Goal: Task Accomplishment & Management: Use online tool/utility

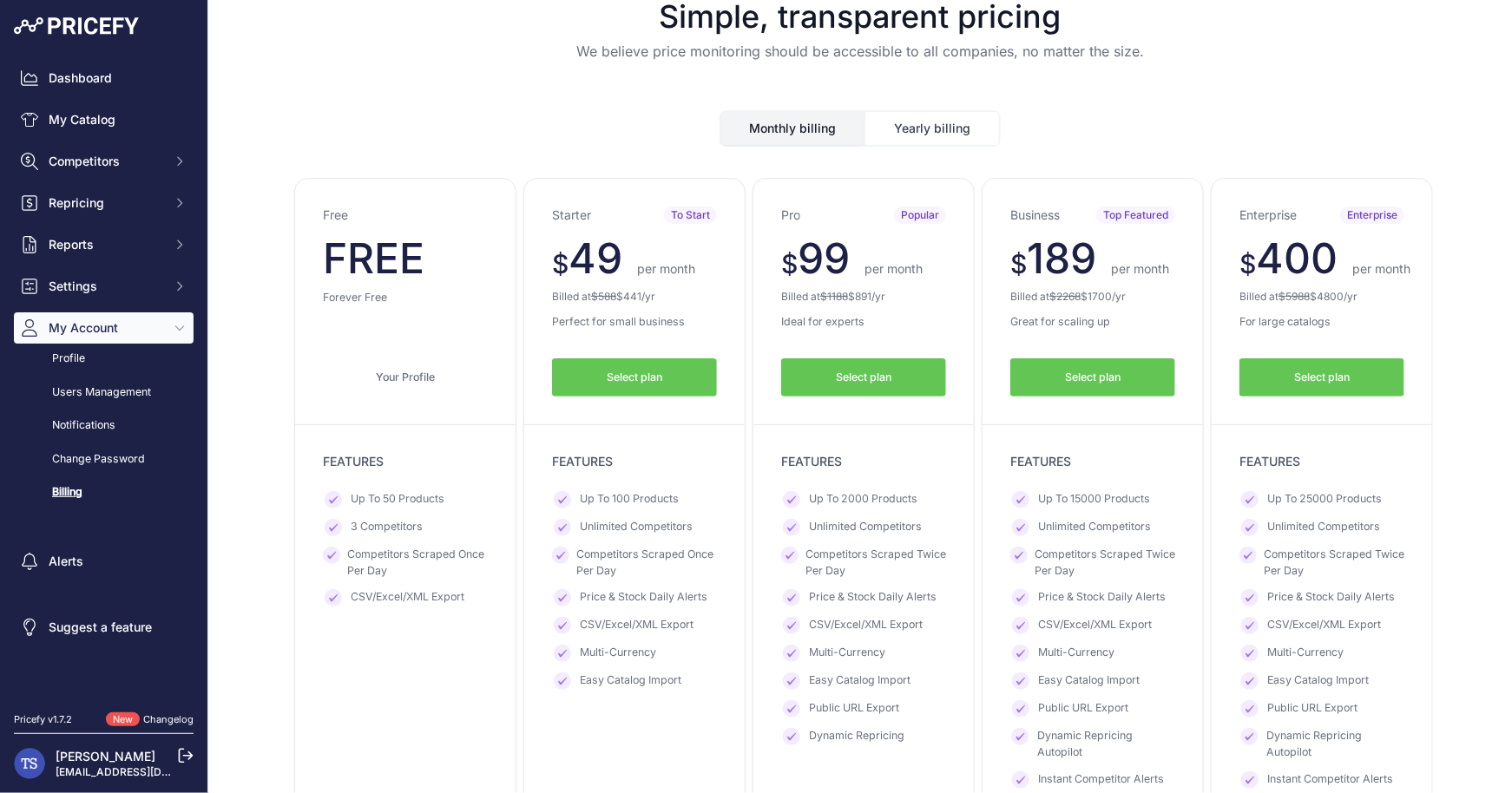
scroll to position [28, 0]
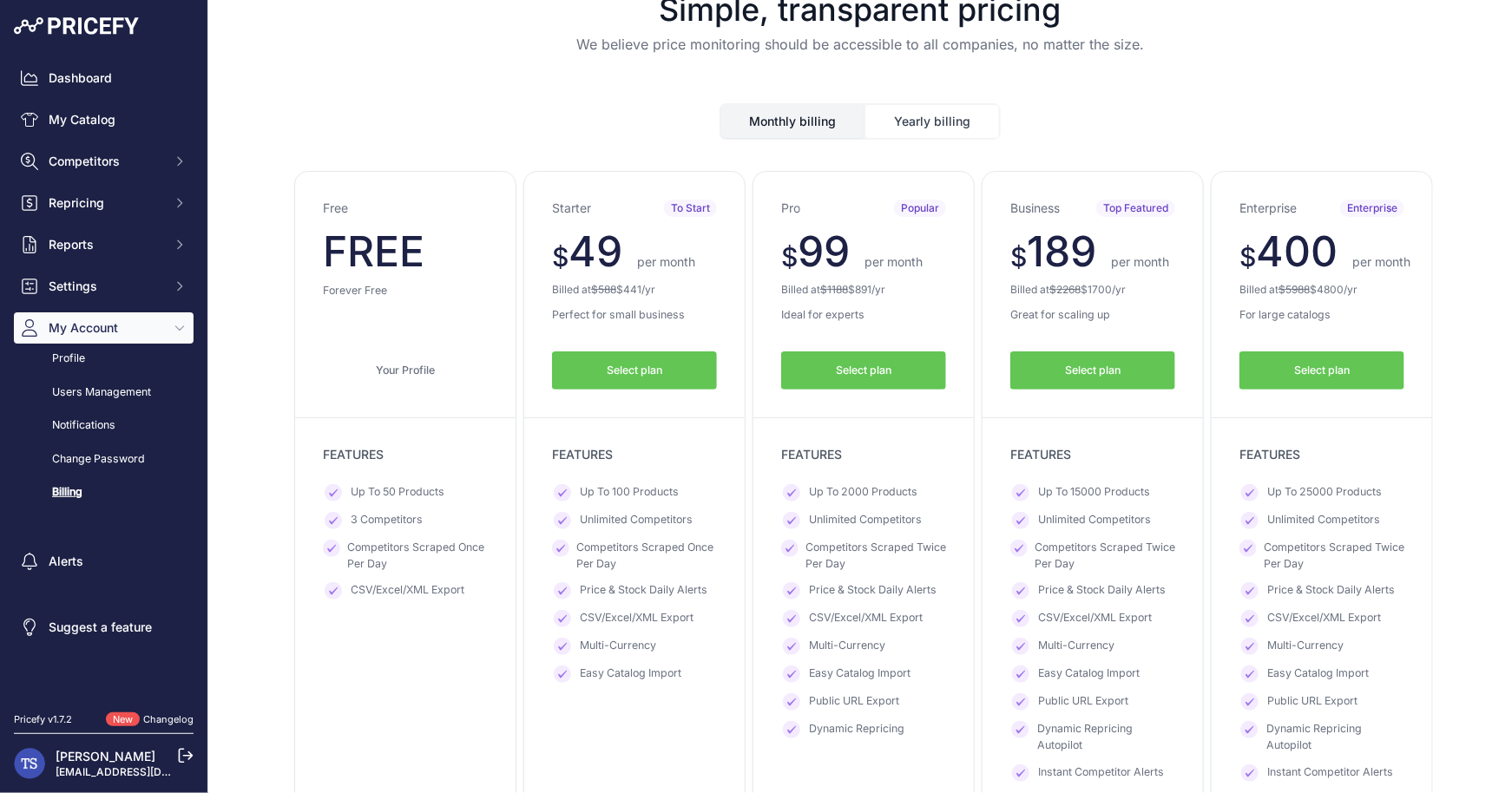
click at [925, 130] on button "Yearly billing" at bounding box center [932, 121] width 134 height 33
click at [924, 125] on button "Yearly billing" at bounding box center [932, 121] width 134 height 33
click at [921, 116] on button "Yearly billing" at bounding box center [932, 121] width 134 height 33
click at [776, 119] on button "Monthly billing" at bounding box center [792, 121] width 142 height 33
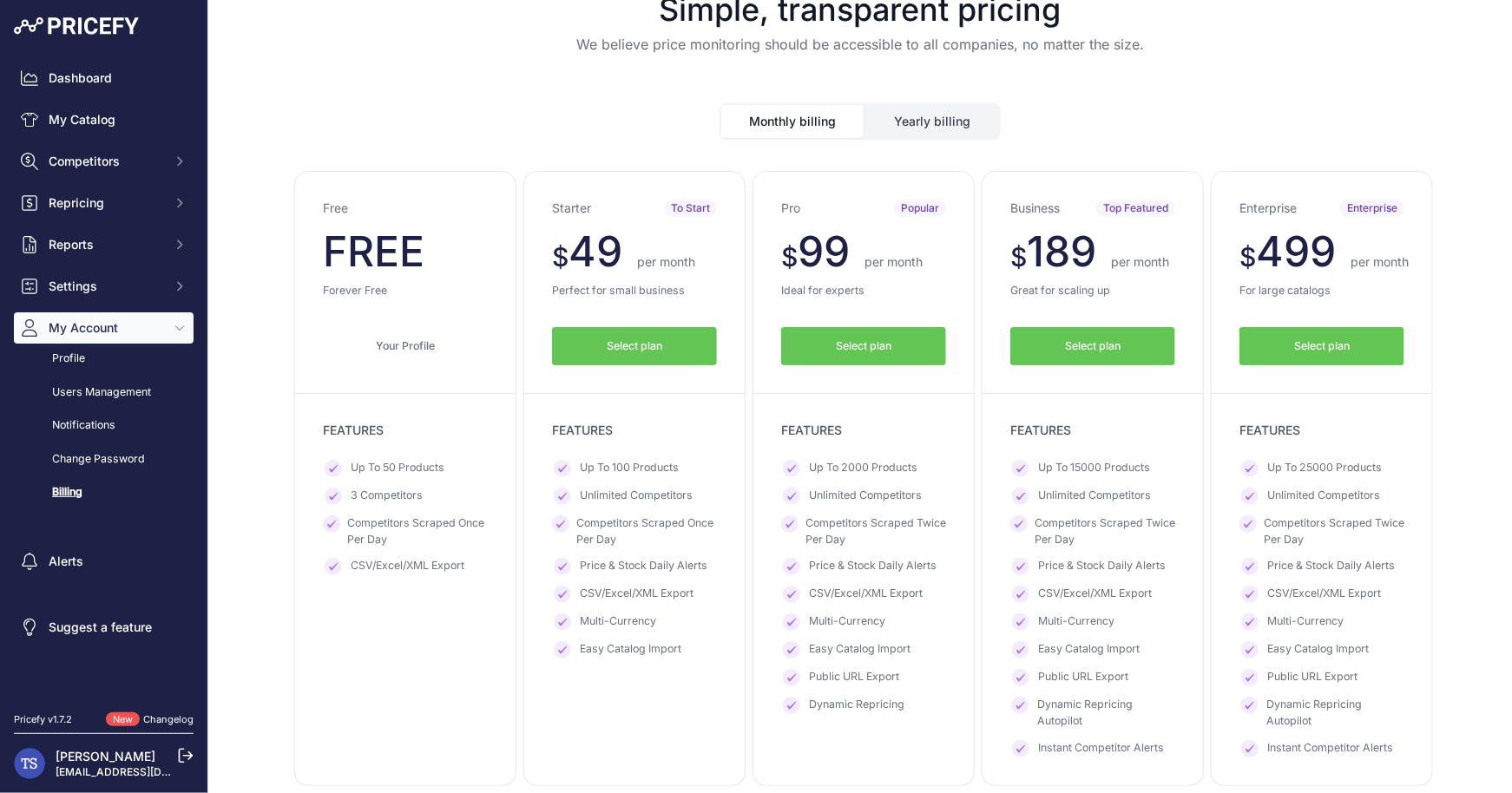
click at [950, 124] on button "Yearly billing" at bounding box center [932, 121] width 134 height 33
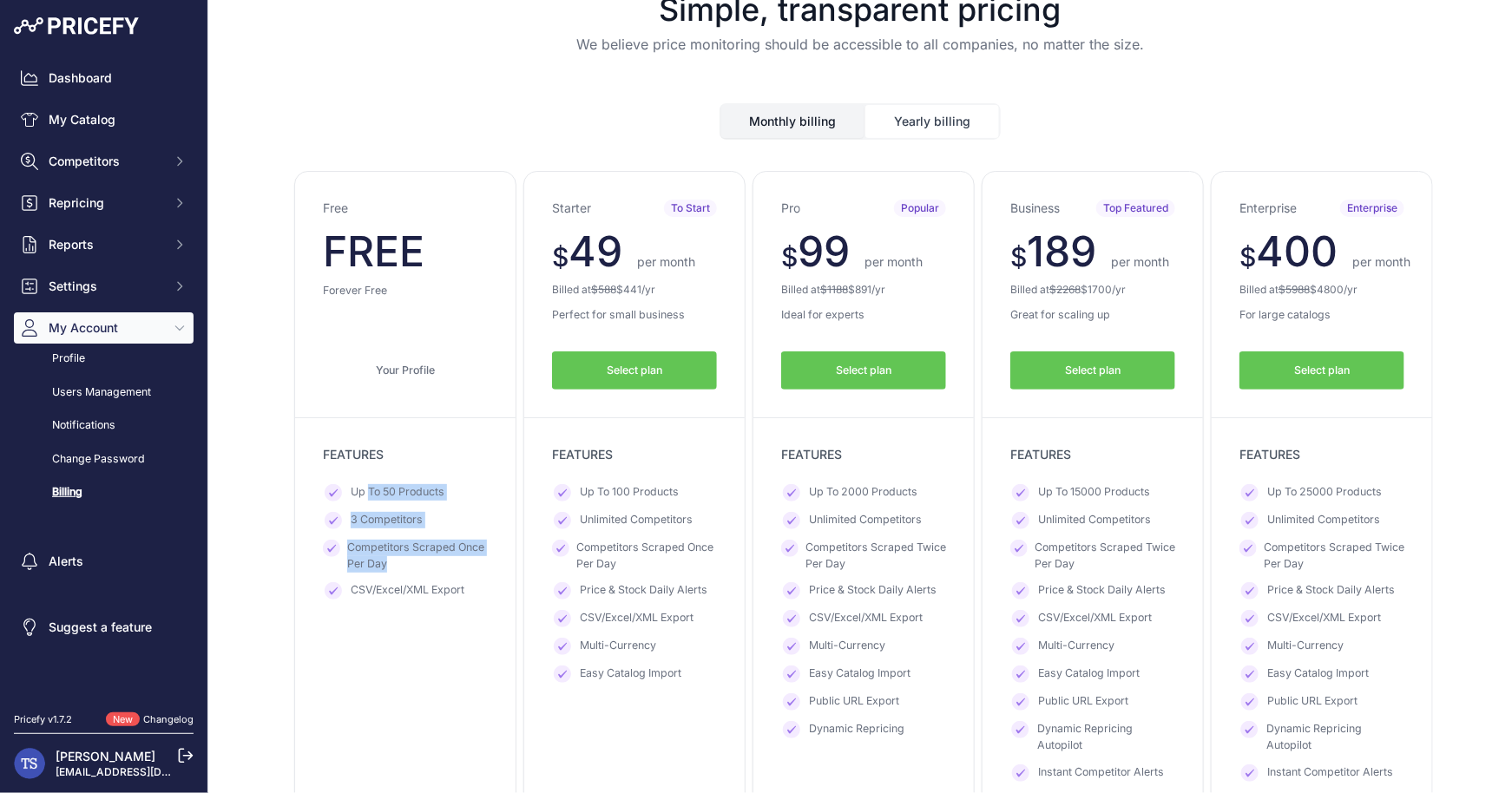
drag, startPoint x: 367, startPoint y: 485, endPoint x: 426, endPoint y: 563, distance: 97.8
click at [426, 563] on ul "Up To 50 Products 3 Competitors Competitors Scraped Once Per Day" at bounding box center [406, 542] width 165 height 115
click at [423, 577] on ul "Up To 50 Products 3 Competitors Competitors Scraped Once Per Day" at bounding box center [406, 542] width 165 height 115
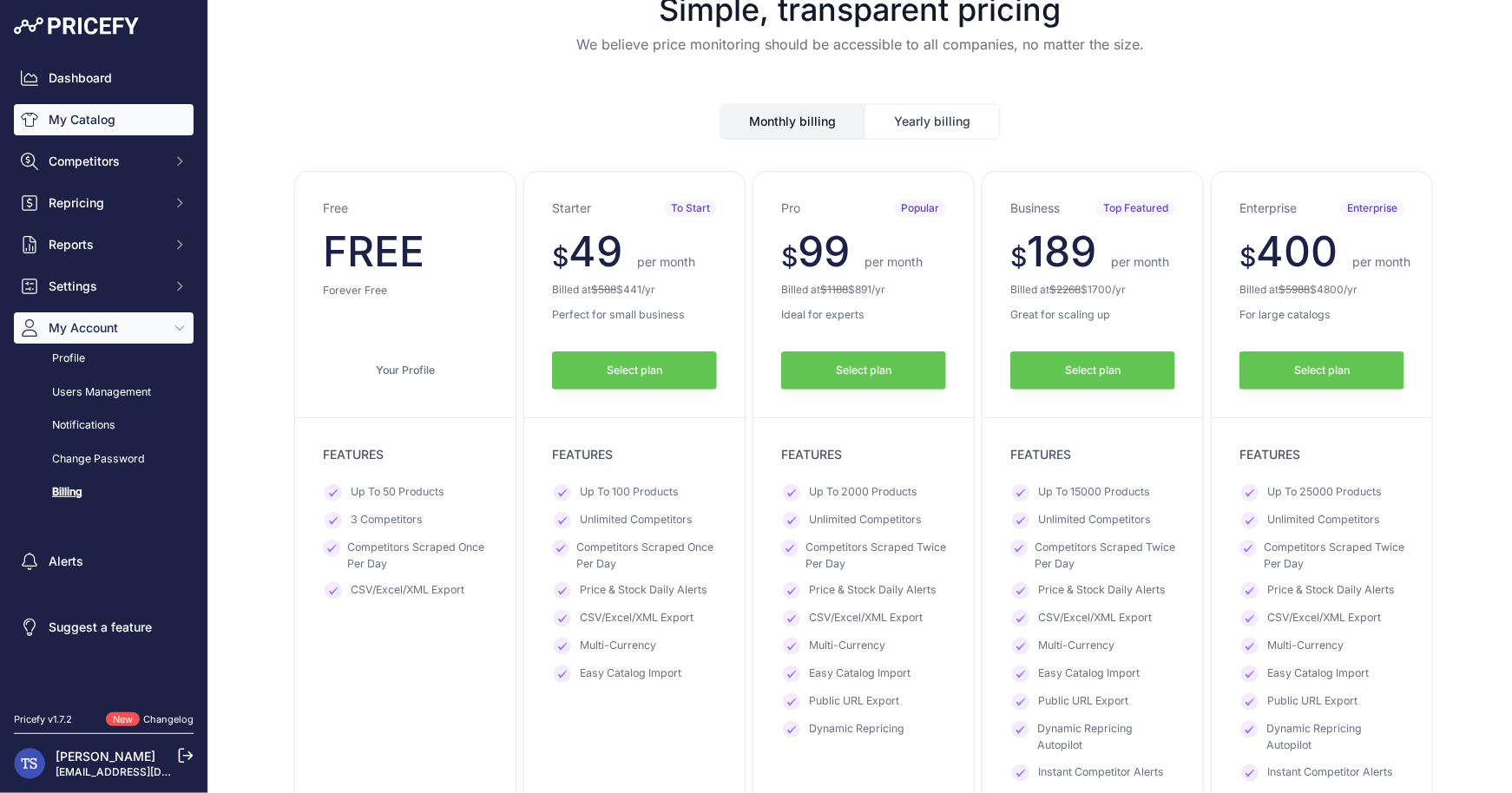
click at [98, 130] on link "My Catalog" at bounding box center [104, 119] width 179 height 31
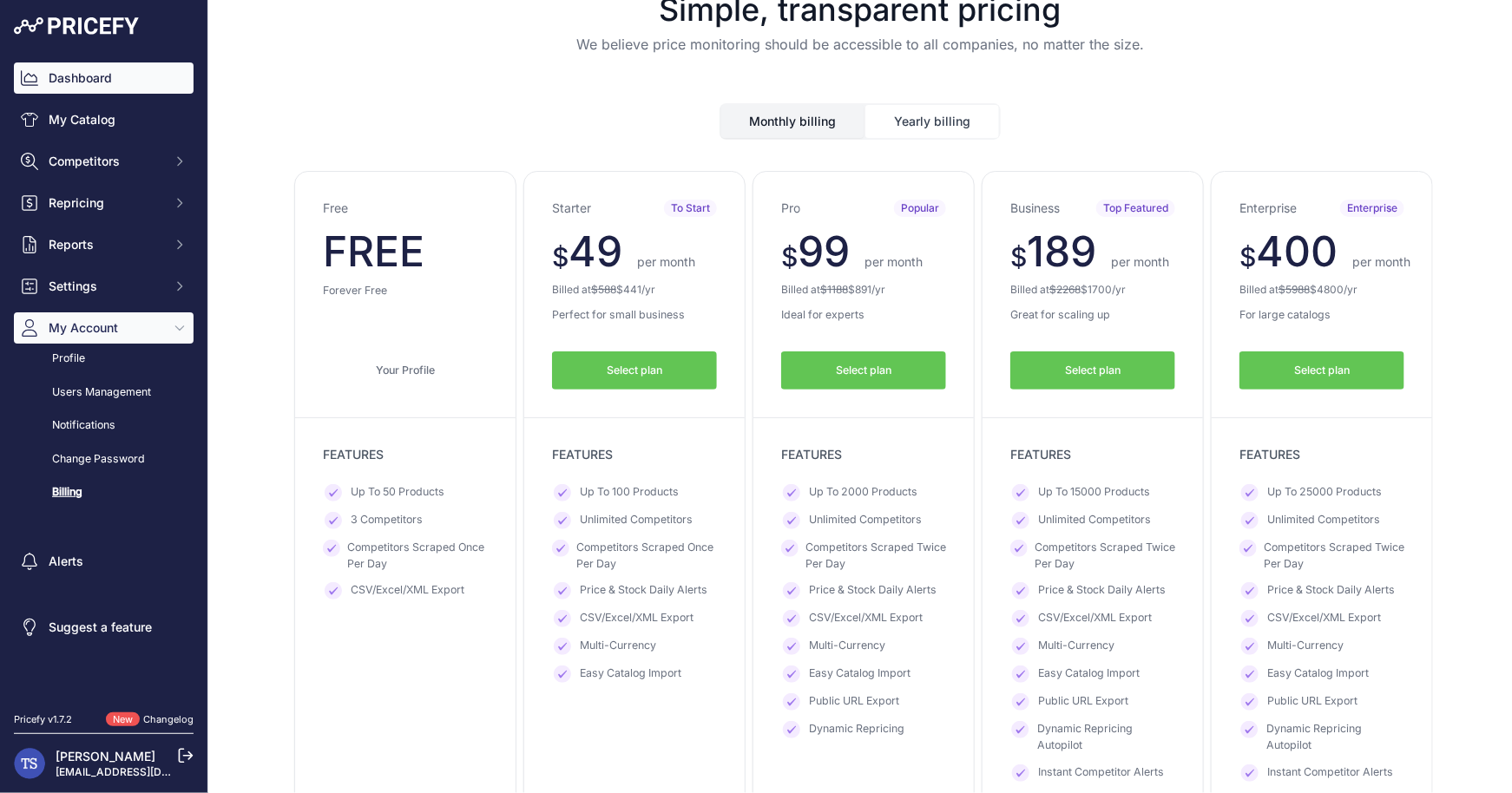
click at [98, 84] on link "Dashboard" at bounding box center [104, 77] width 179 height 31
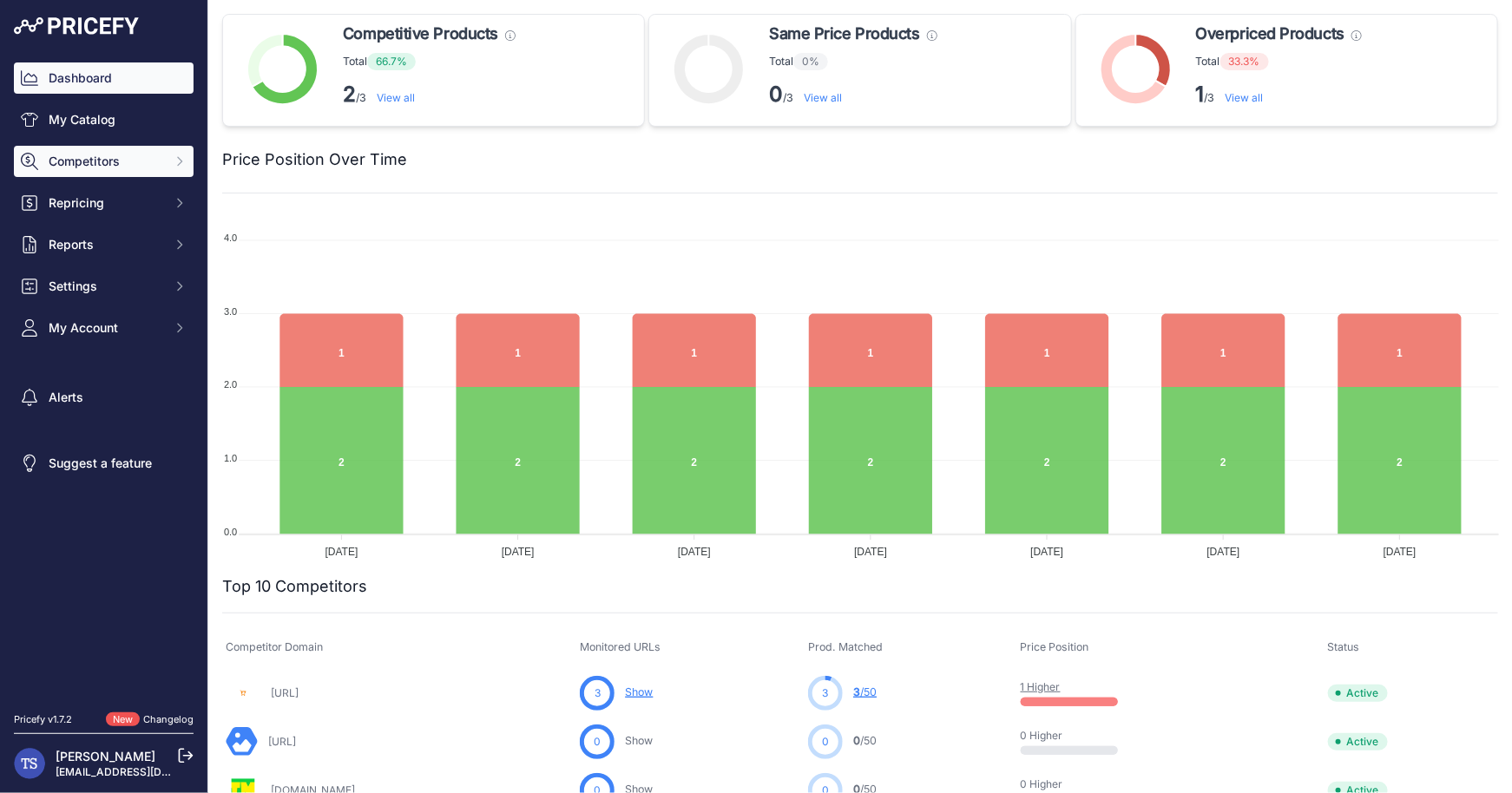
click at [80, 161] on span "Competitors" at bounding box center [106, 161] width 114 height 18
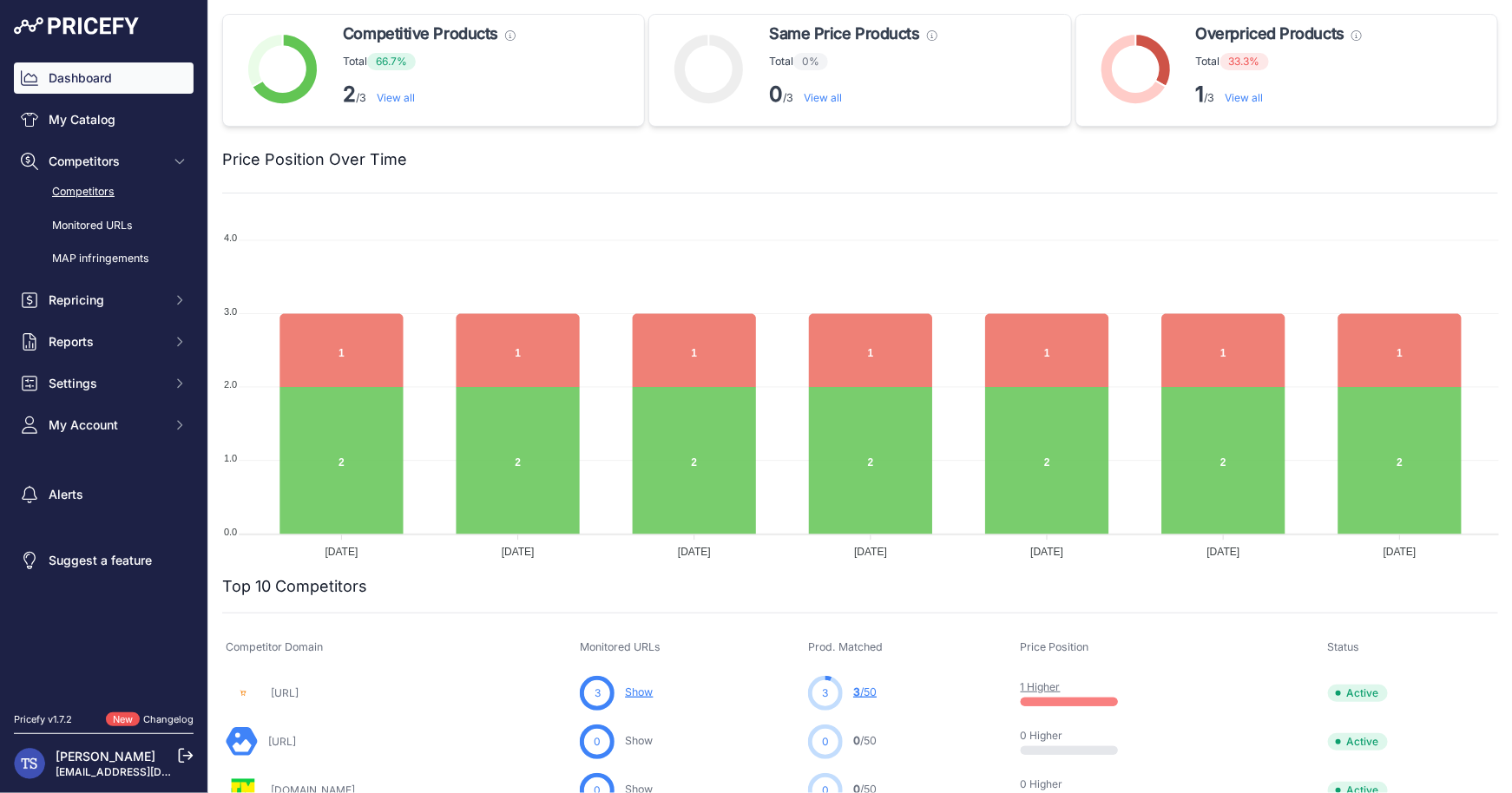
click at [88, 191] on link "Competitors" at bounding box center [104, 192] width 179 height 30
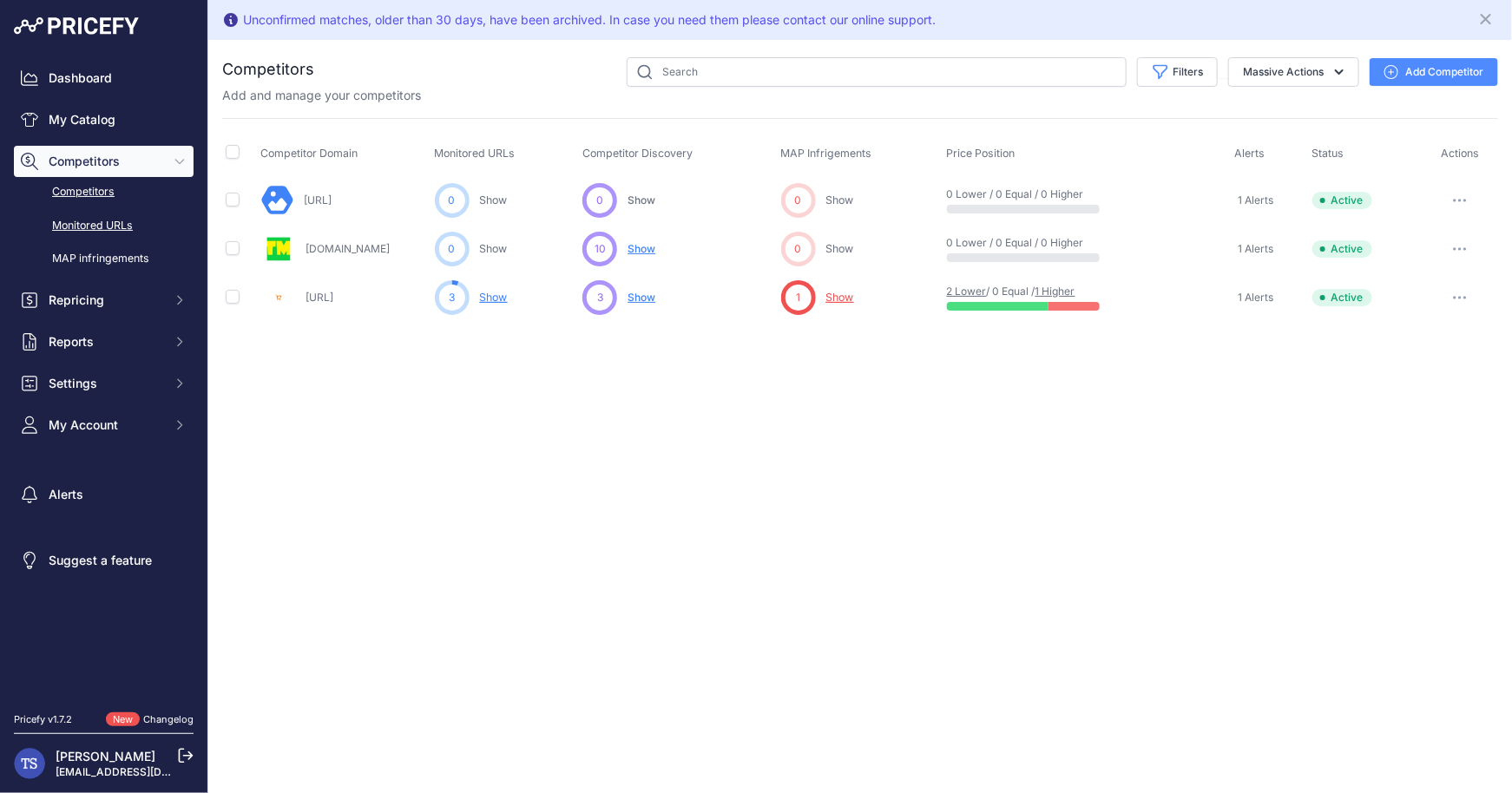
click at [105, 224] on link "Monitored URLs" at bounding box center [104, 226] width 179 height 30
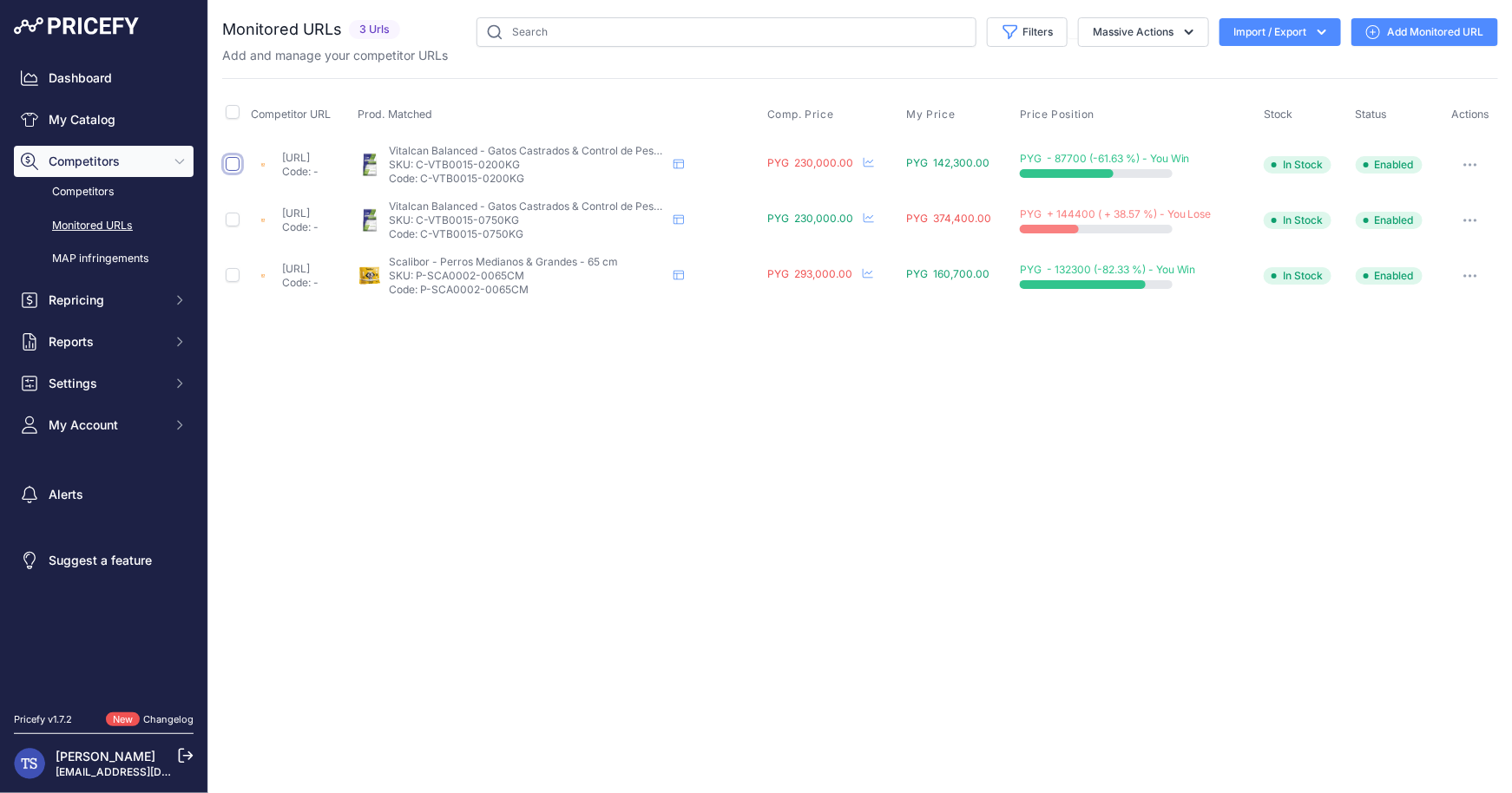
click at [234, 161] on input "checkbox" at bounding box center [232, 164] width 14 height 14
checkbox input "true"
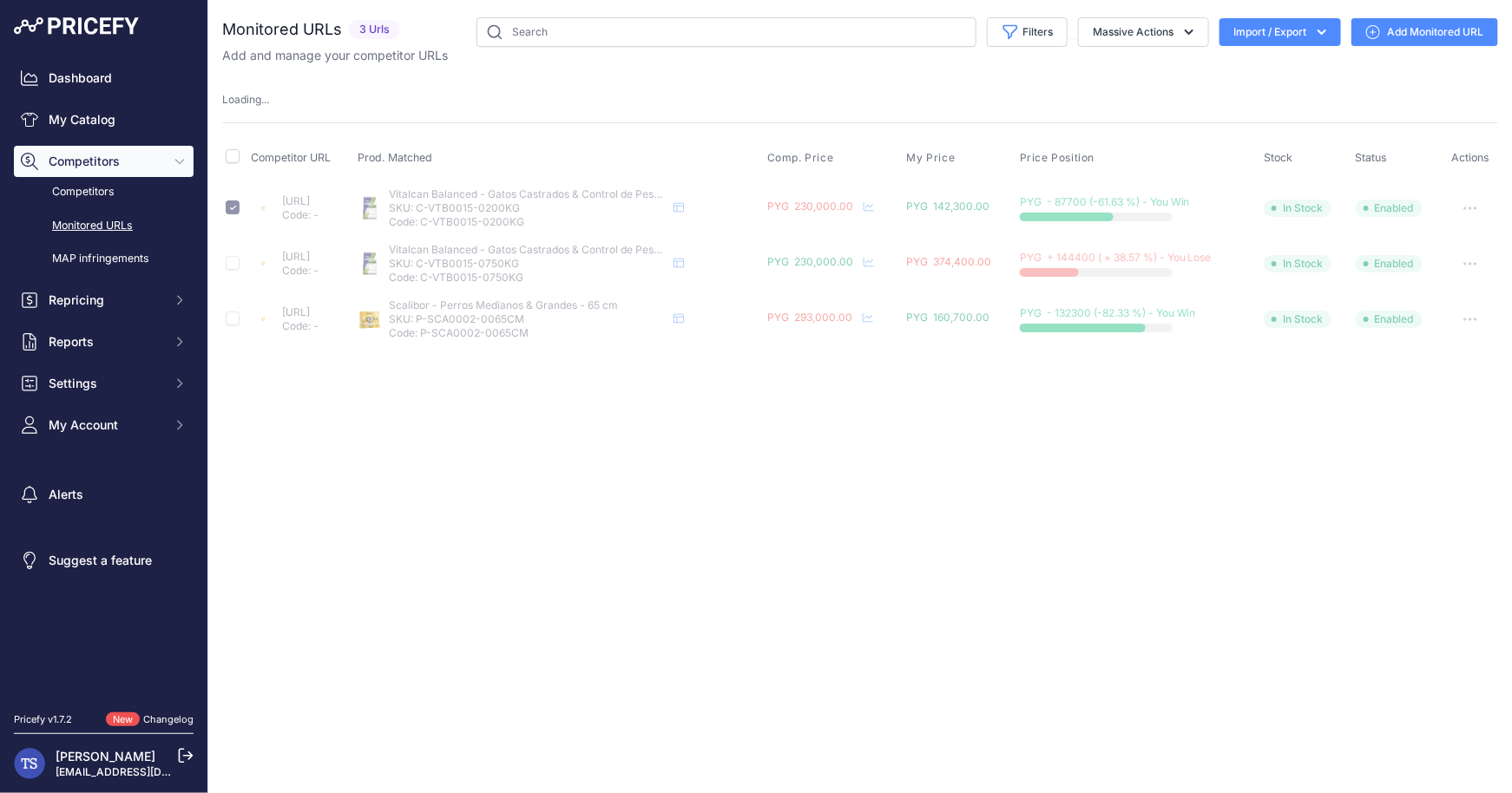
click at [232, 247] on td at bounding box center [234, 263] width 25 height 56
click at [234, 271] on td at bounding box center [234, 263] width 25 height 56
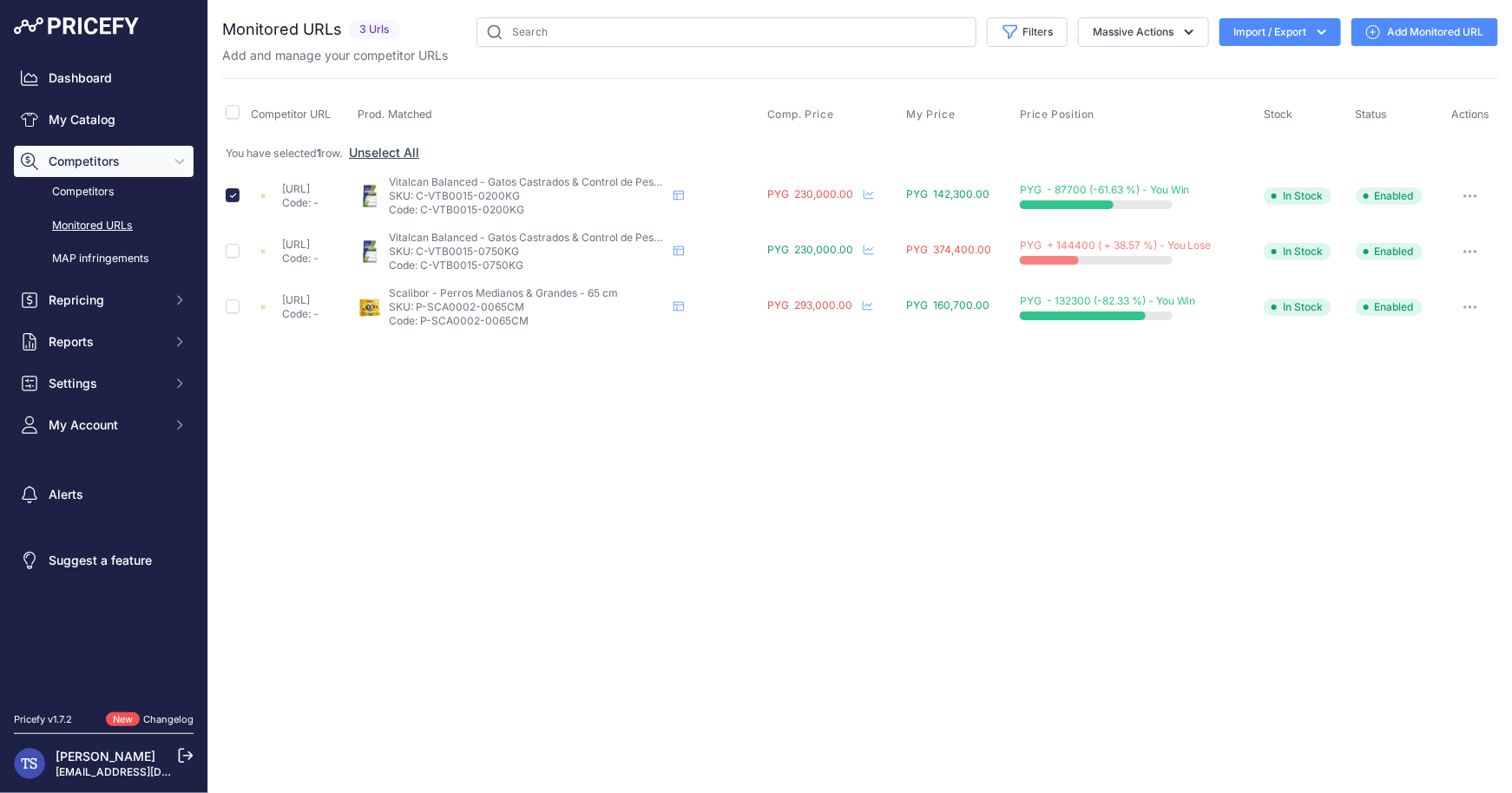
click at [233, 266] on td at bounding box center [234, 251] width 25 height 56
click at [231, 248] on input "checkbox" at bounding box center [232, 251] width 14 height 14
checkbox input "true"
click at [234, 339] on div "You are not connected to the internet. Monitored URLs" at bounding box center [860, 176] width 1276 height 352
click at [235, 299] on input "checkbox" at bounding box center [232, 306] width 14 height 14
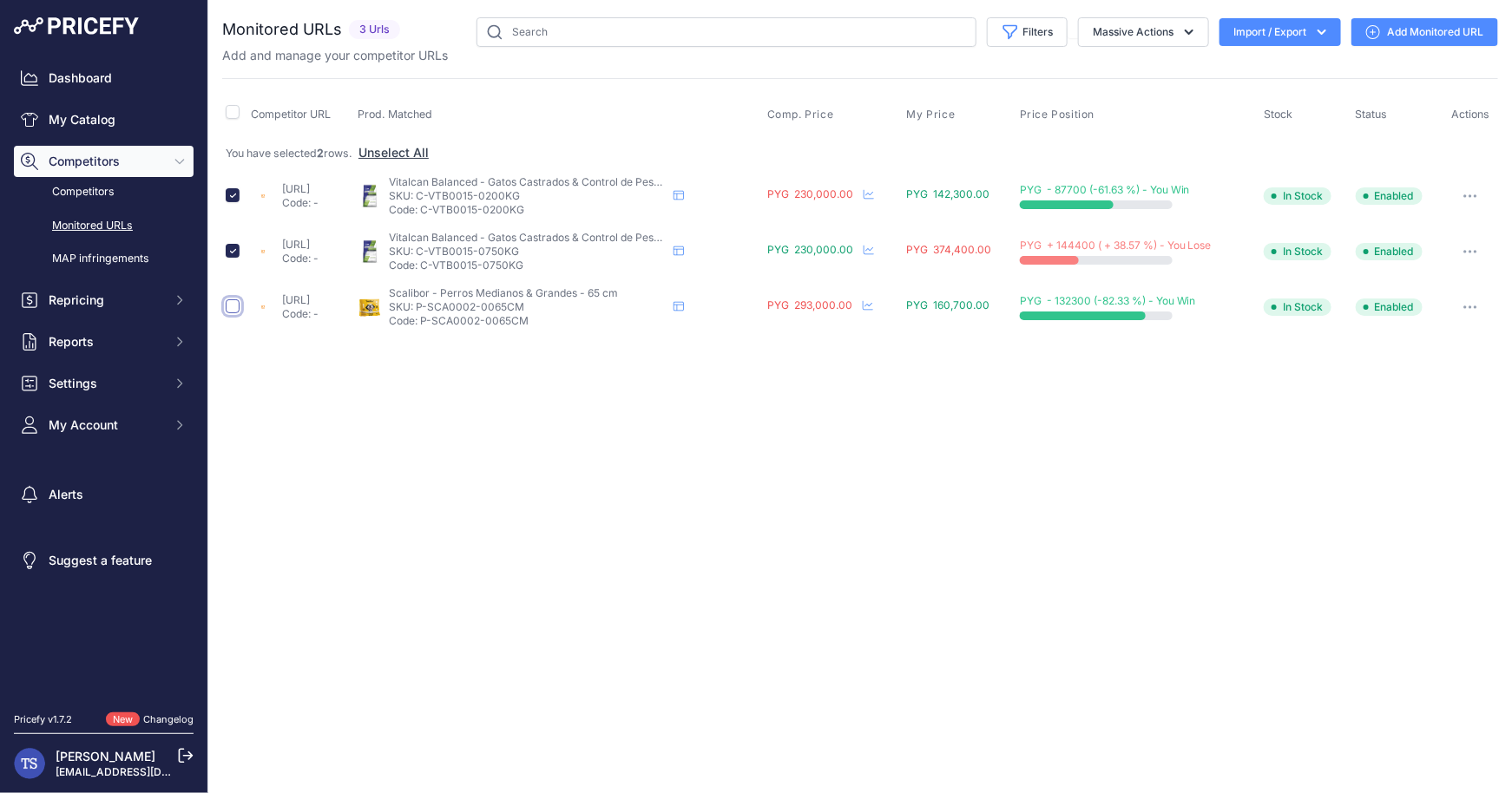
checkbox input "true"
click at [1470, 188] on button "button" at bounding box center [1469, 195] width 35 height 24
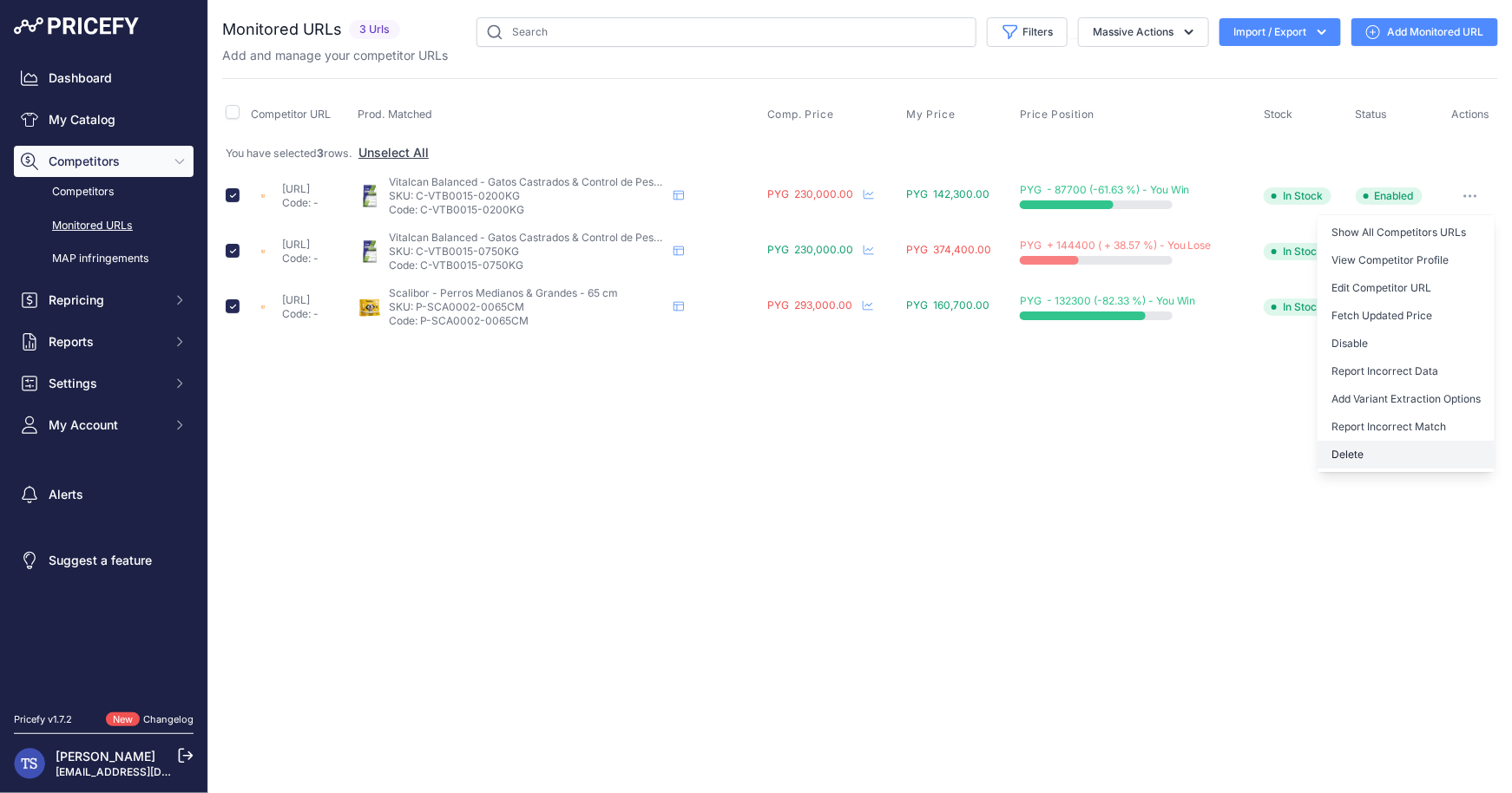
click at [1411, 458] on button "Delete" at bounding box center [1406, 454] width 177 height 27
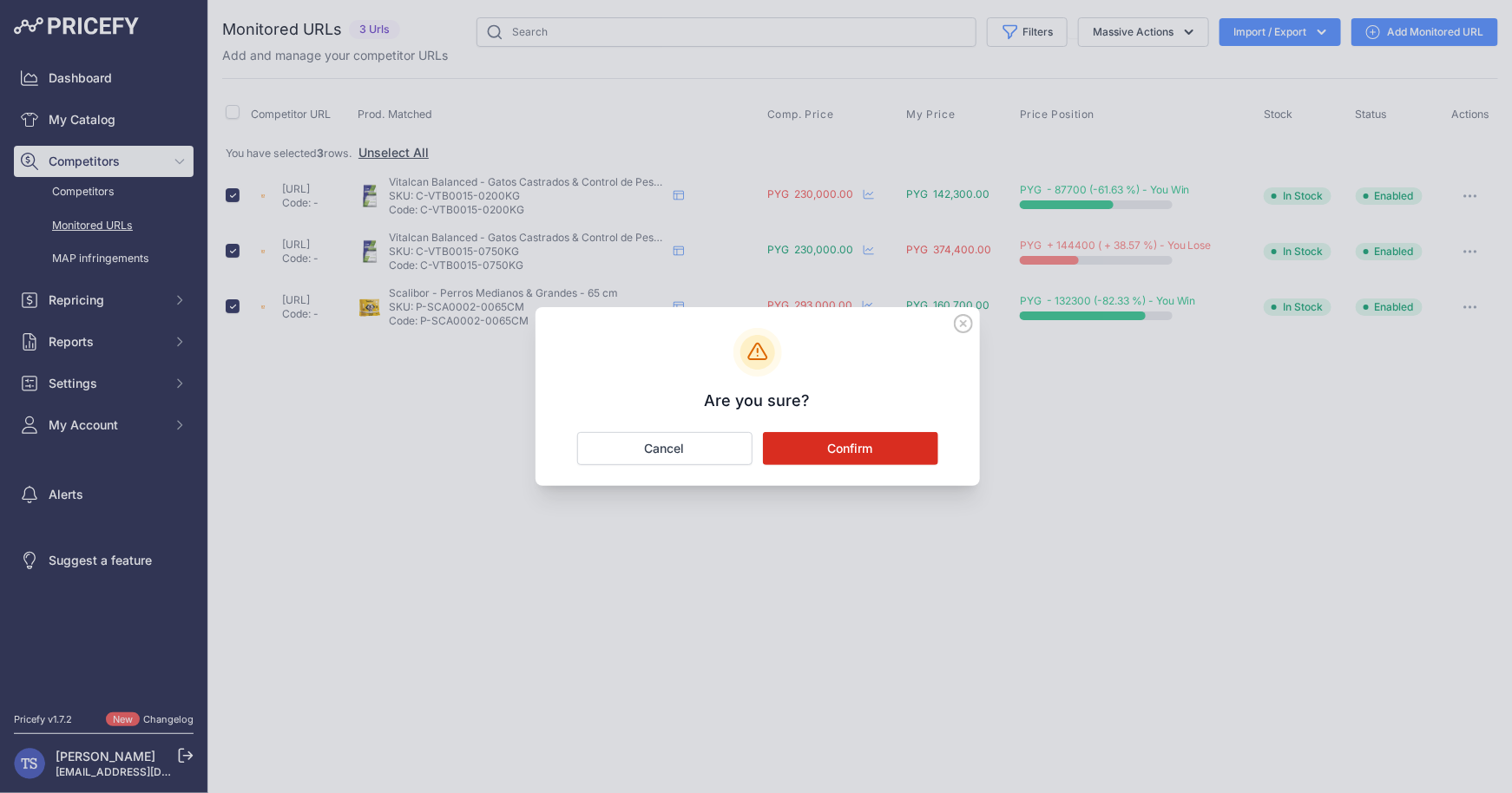
click at [908, 446] on button "Confirm" at bounding box center [851, 448] width 176 height 33
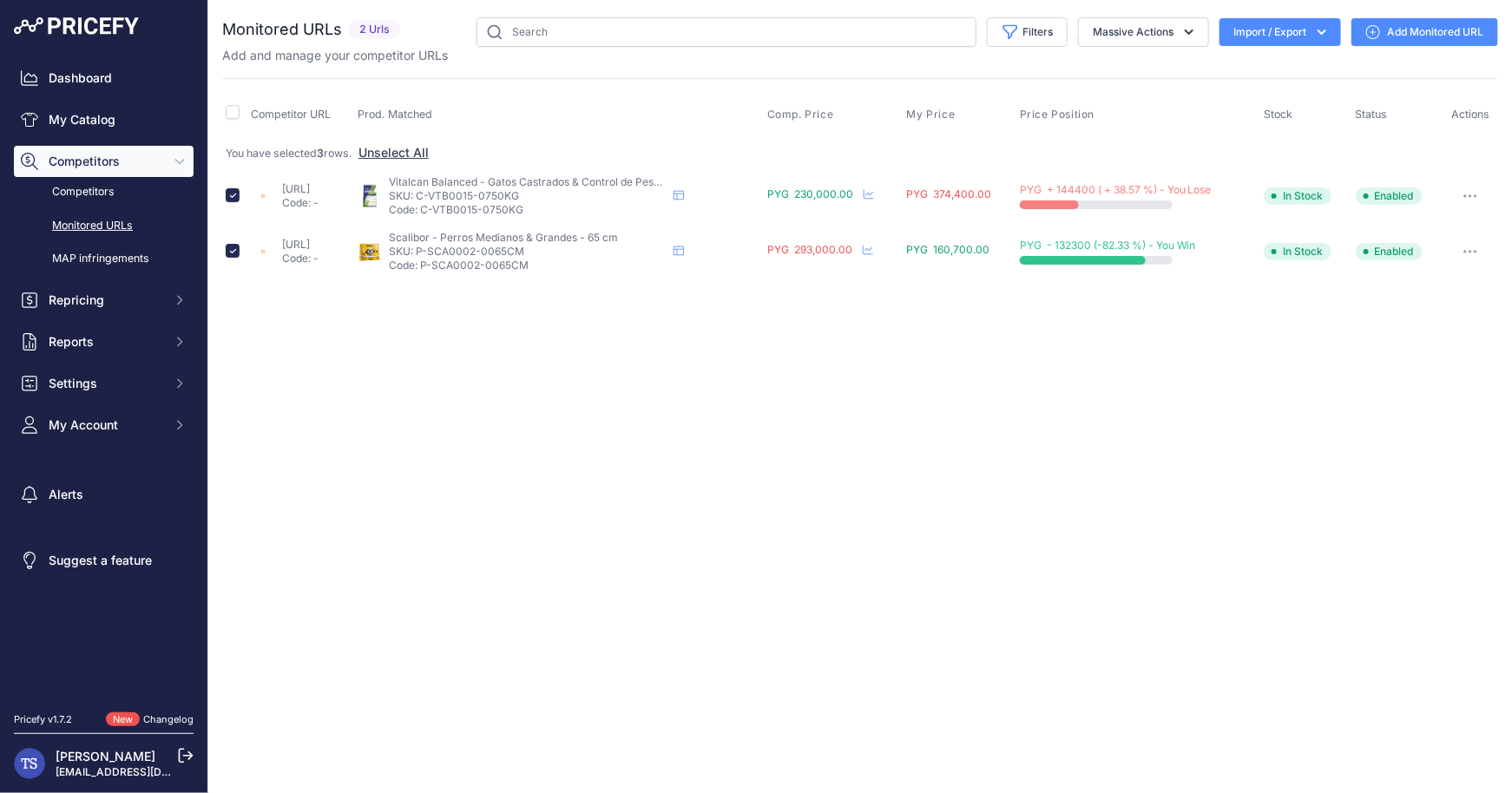
click at [1476, 188] on button "button" at bounding box center [1469, 195] width 35 height 24
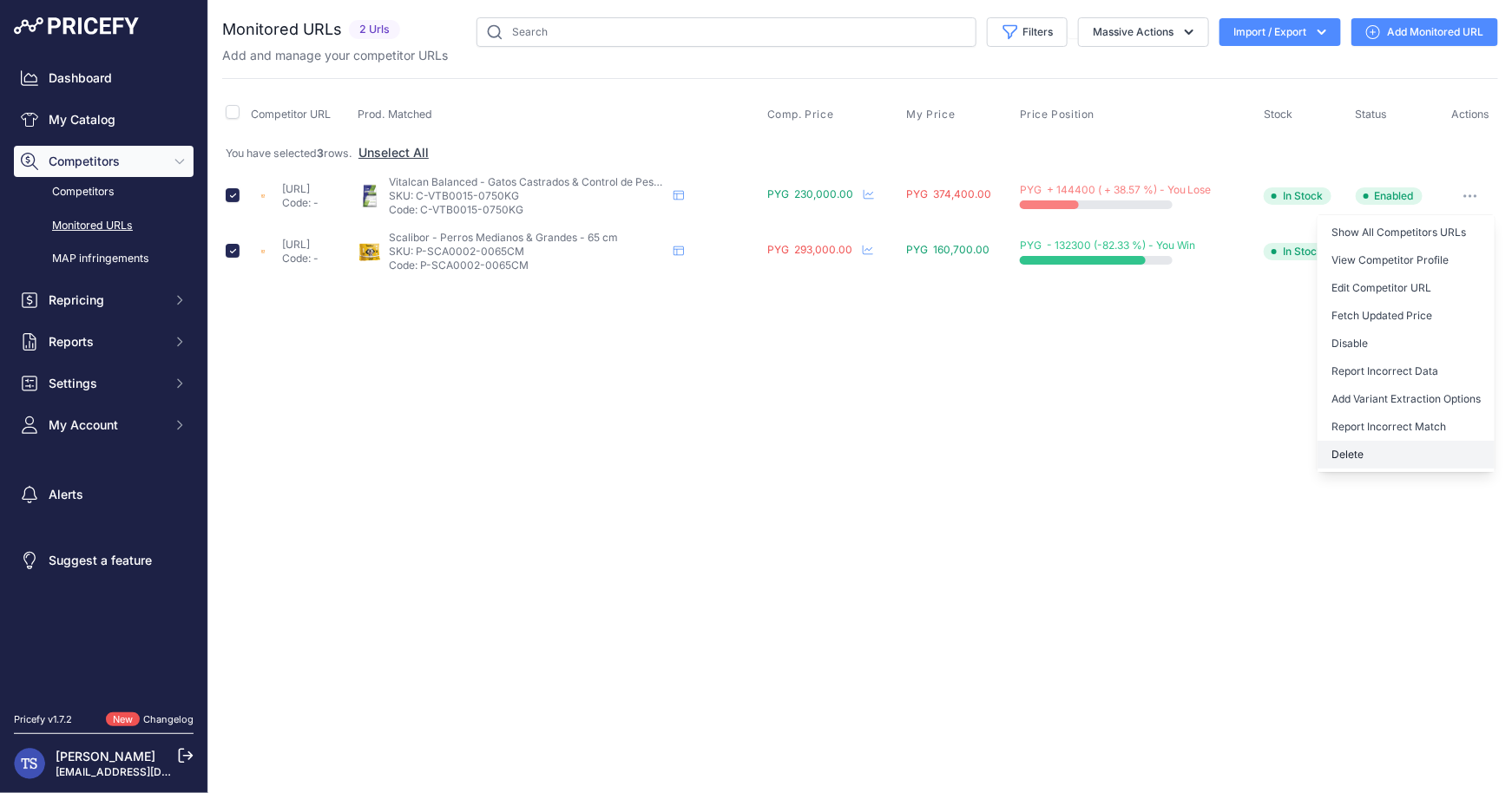
click at [1363, 444] on button "Delete" at bounding box center [1406, 454] width 177 height 27
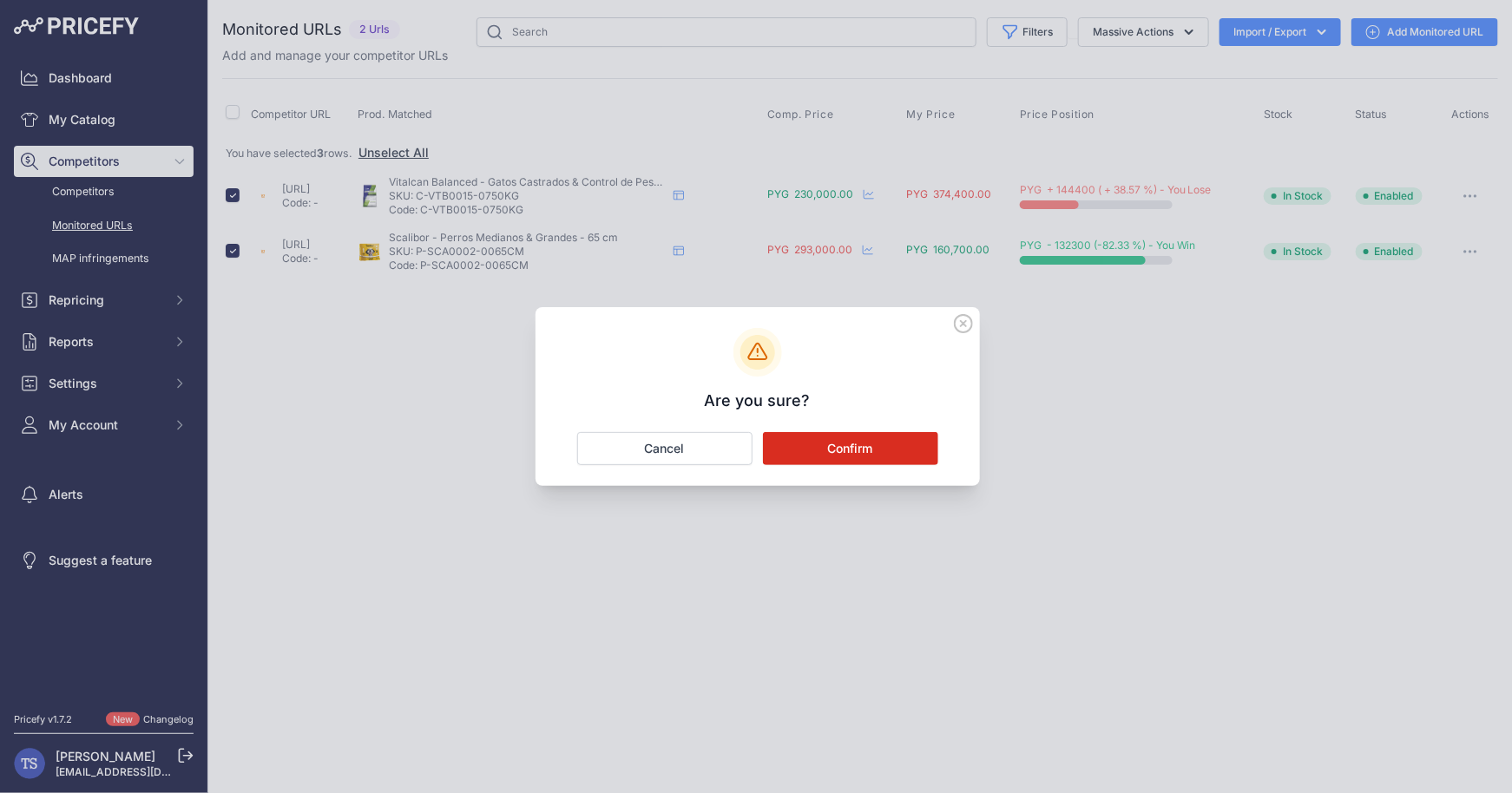
click at [917, 445] on button "Confirm" at bounding box center [851, 448] width 176 height 33
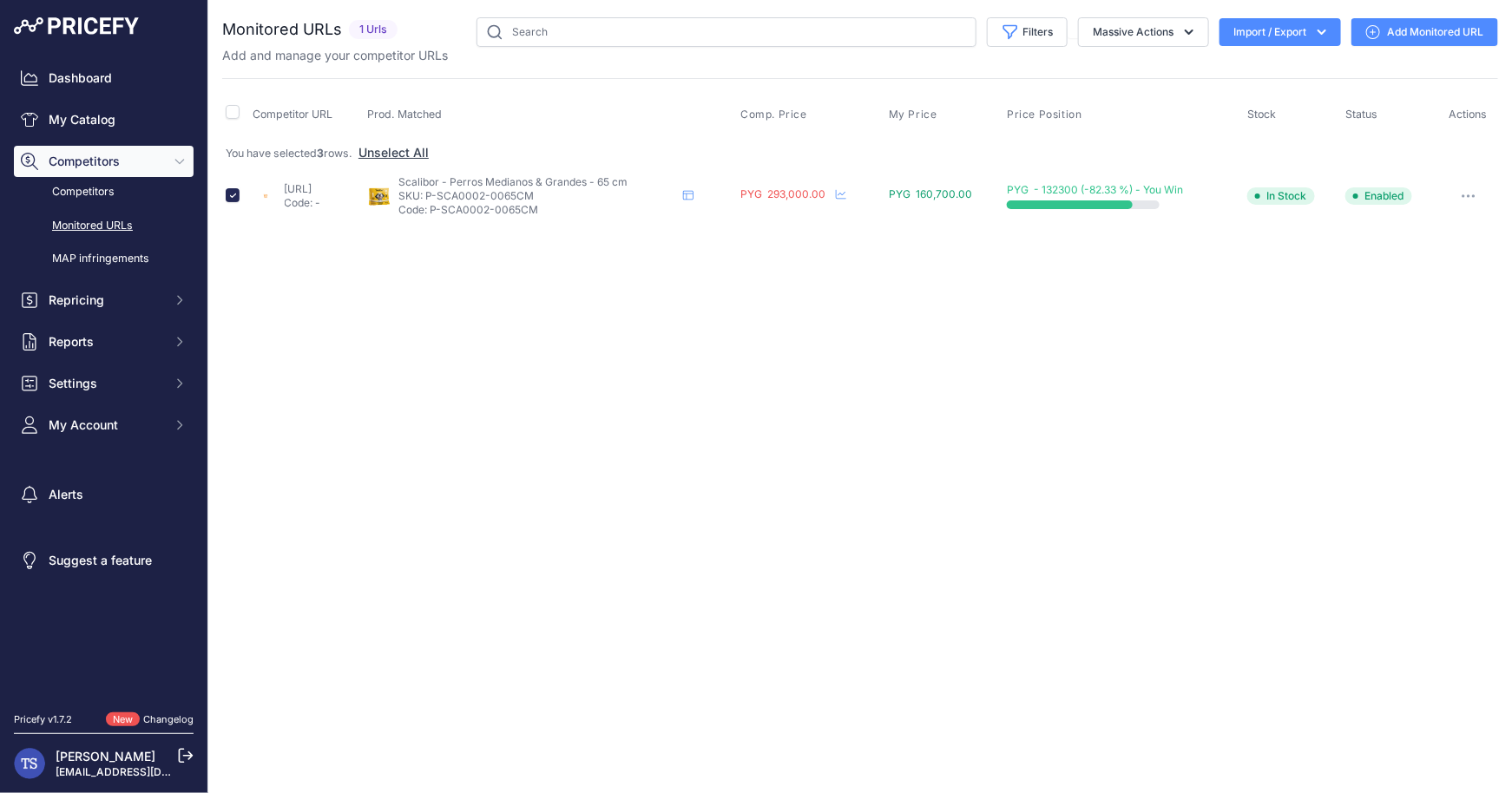
click at [1478, 184] on button "button" at bounding box center [1468, 195] width 35 height 24
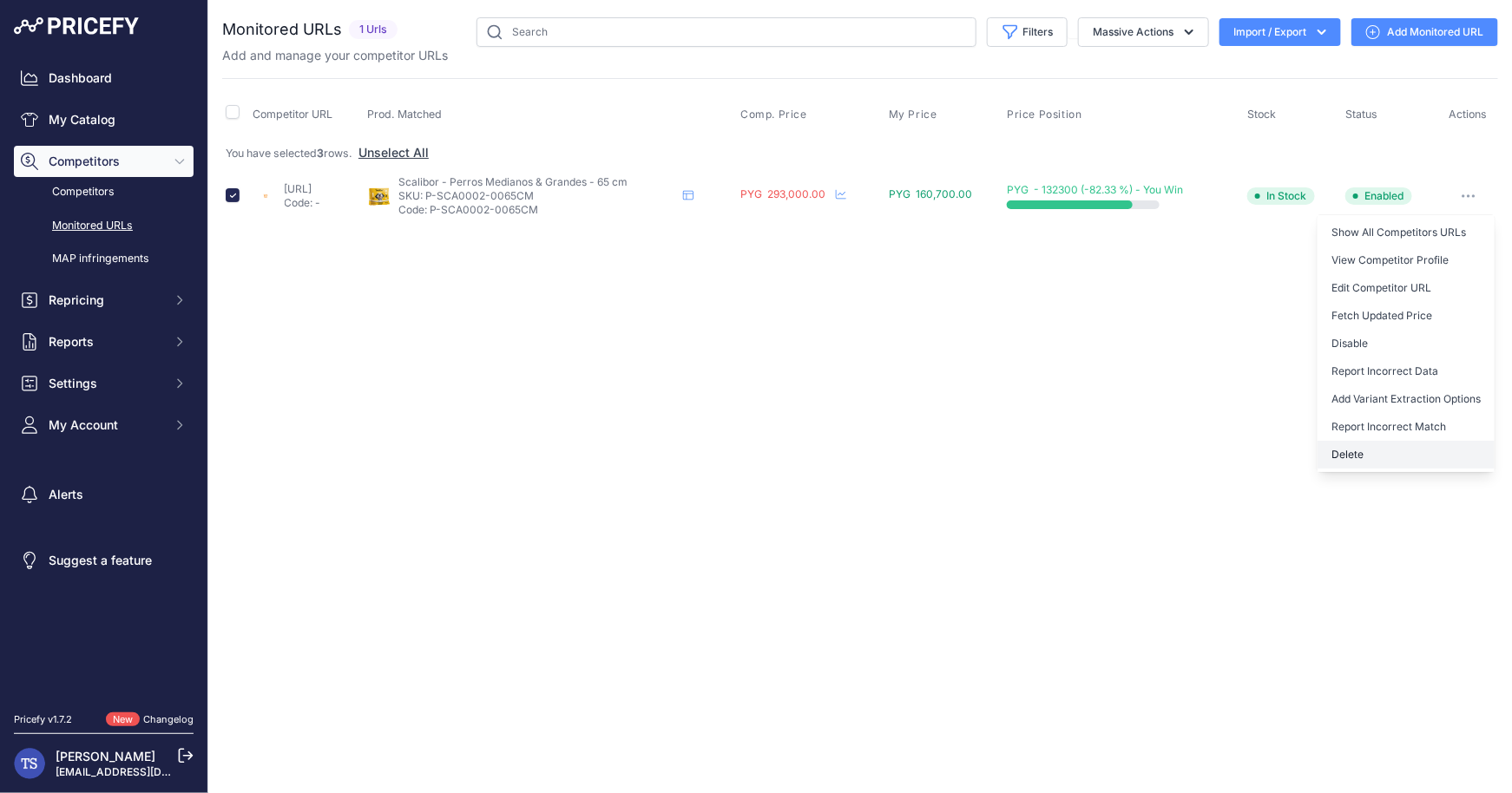
click at [1365, 449] on button "Delete" at bounding box center [1406, 454] width 177 height 27
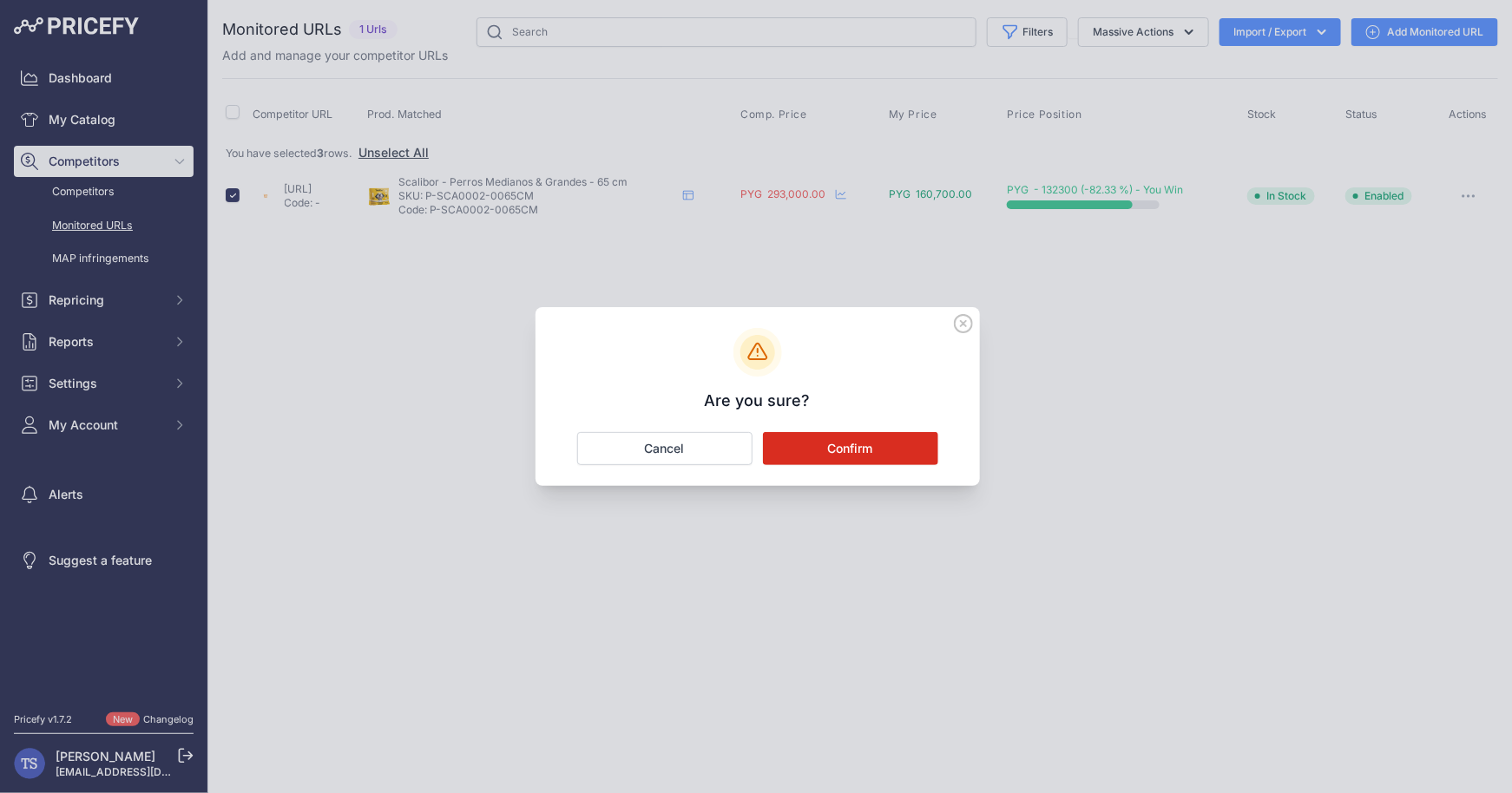
click at [875, 464] on button "Confirm" at bounding box center [851, 448] width 176 height 33
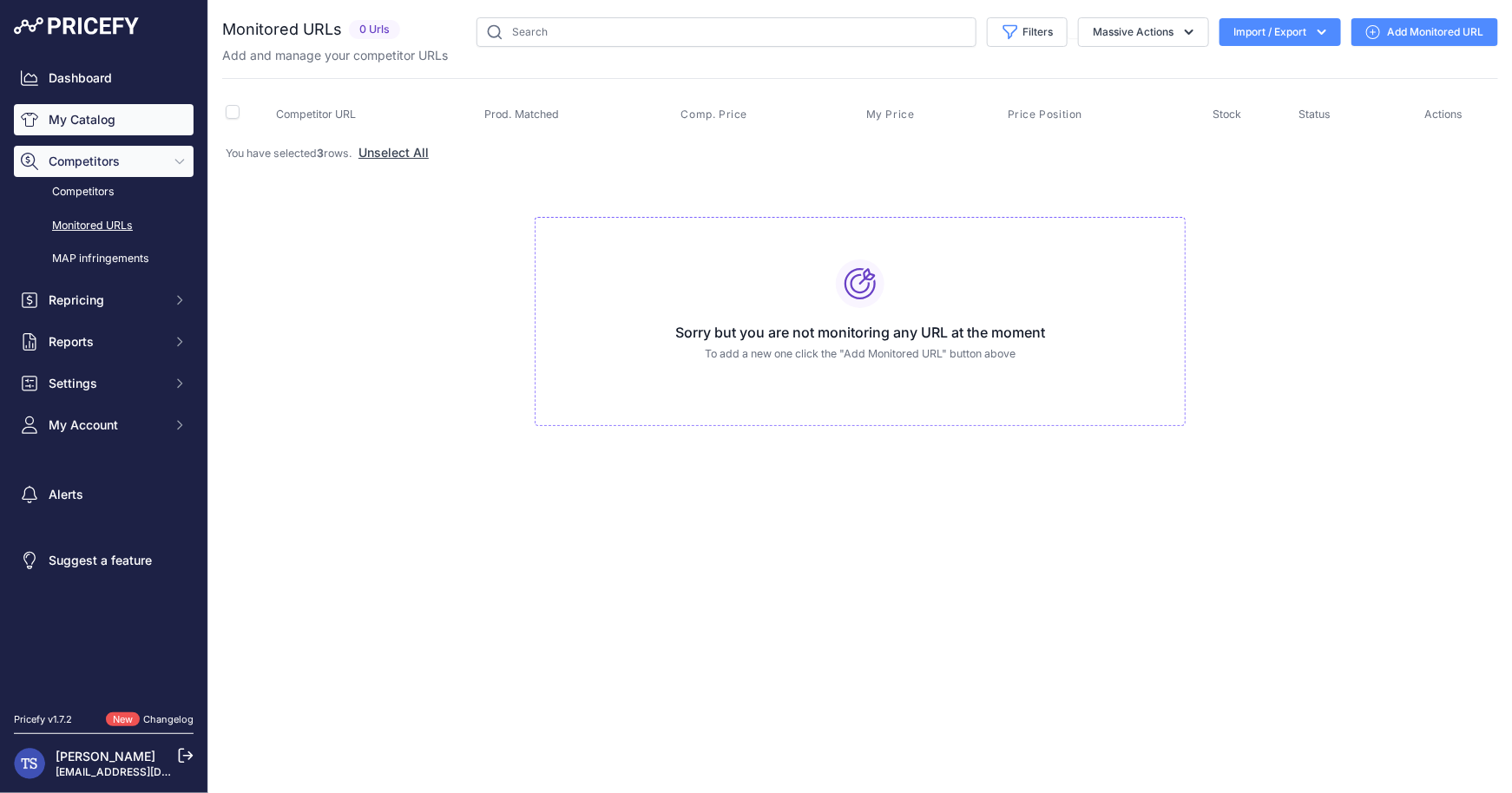
click at [96, 111] on link "My Catalog" at bounding box center [104, 119] width 179 height 31
click at [97, 123] on link "My Catalog" at bounding box center [104, 119] width 179 height 31
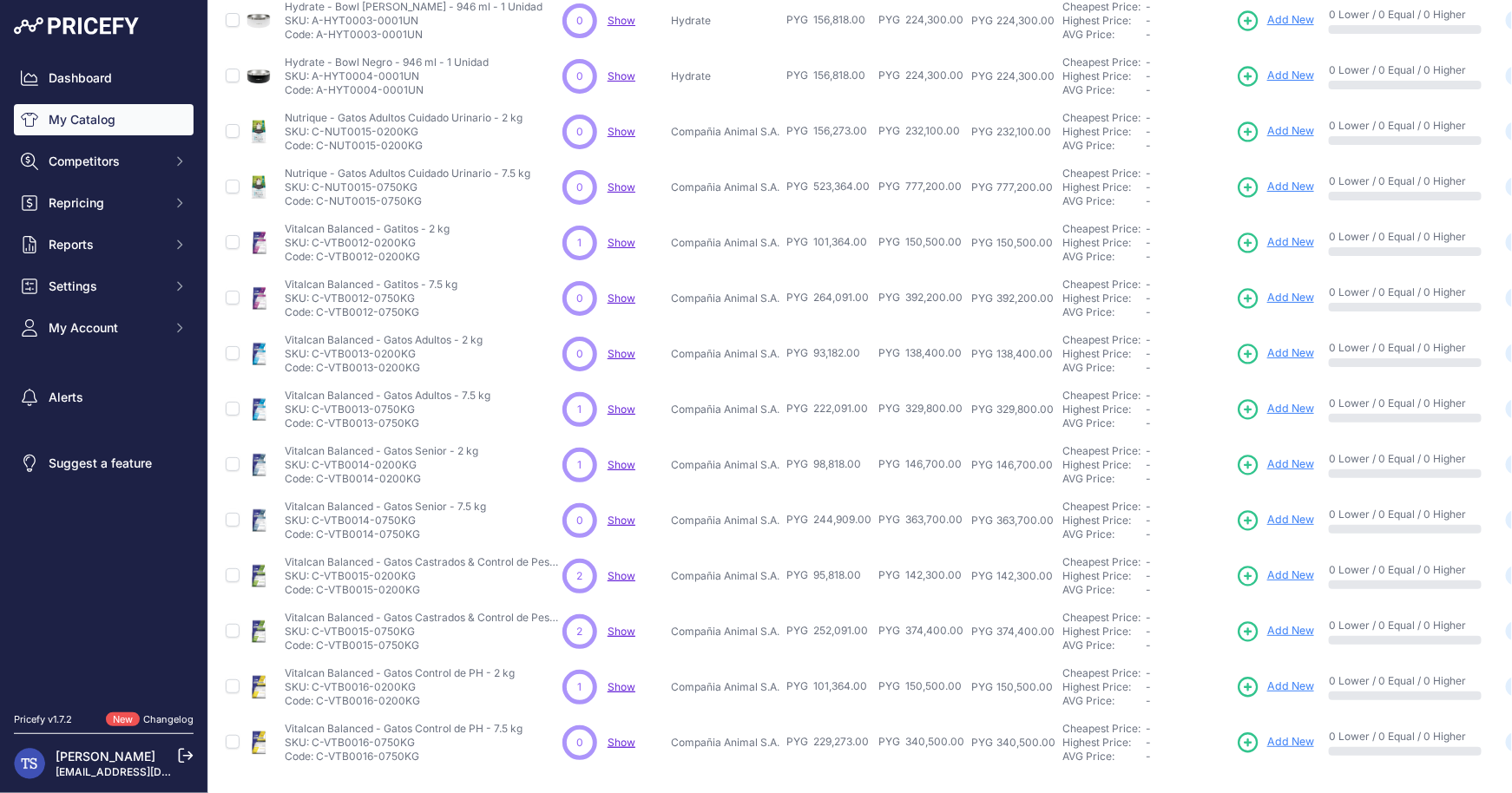
scroll to position [247, 0]
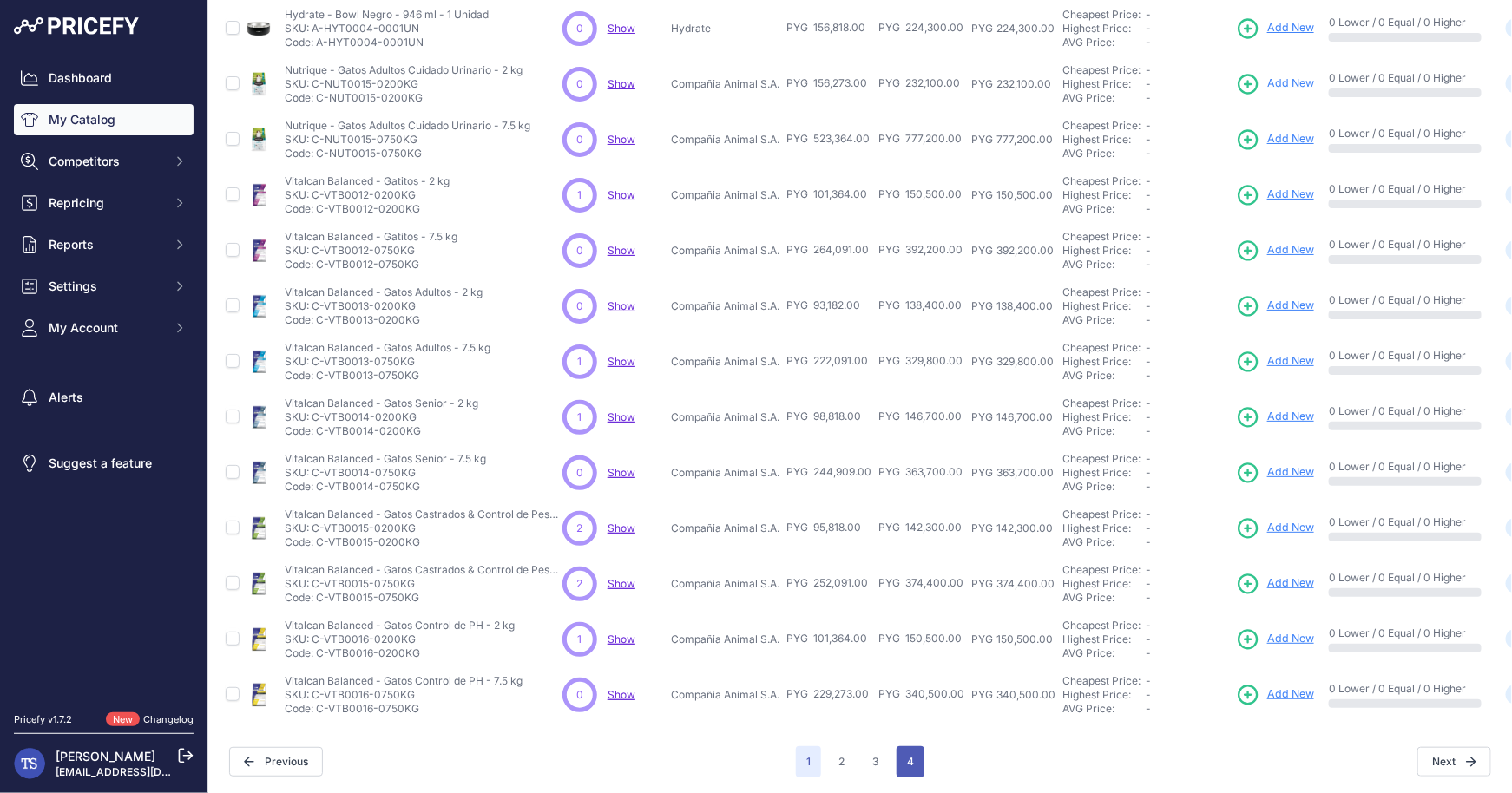
click at [917, 764] on button "4" at bounding box center [910, 761] width 28 height 31
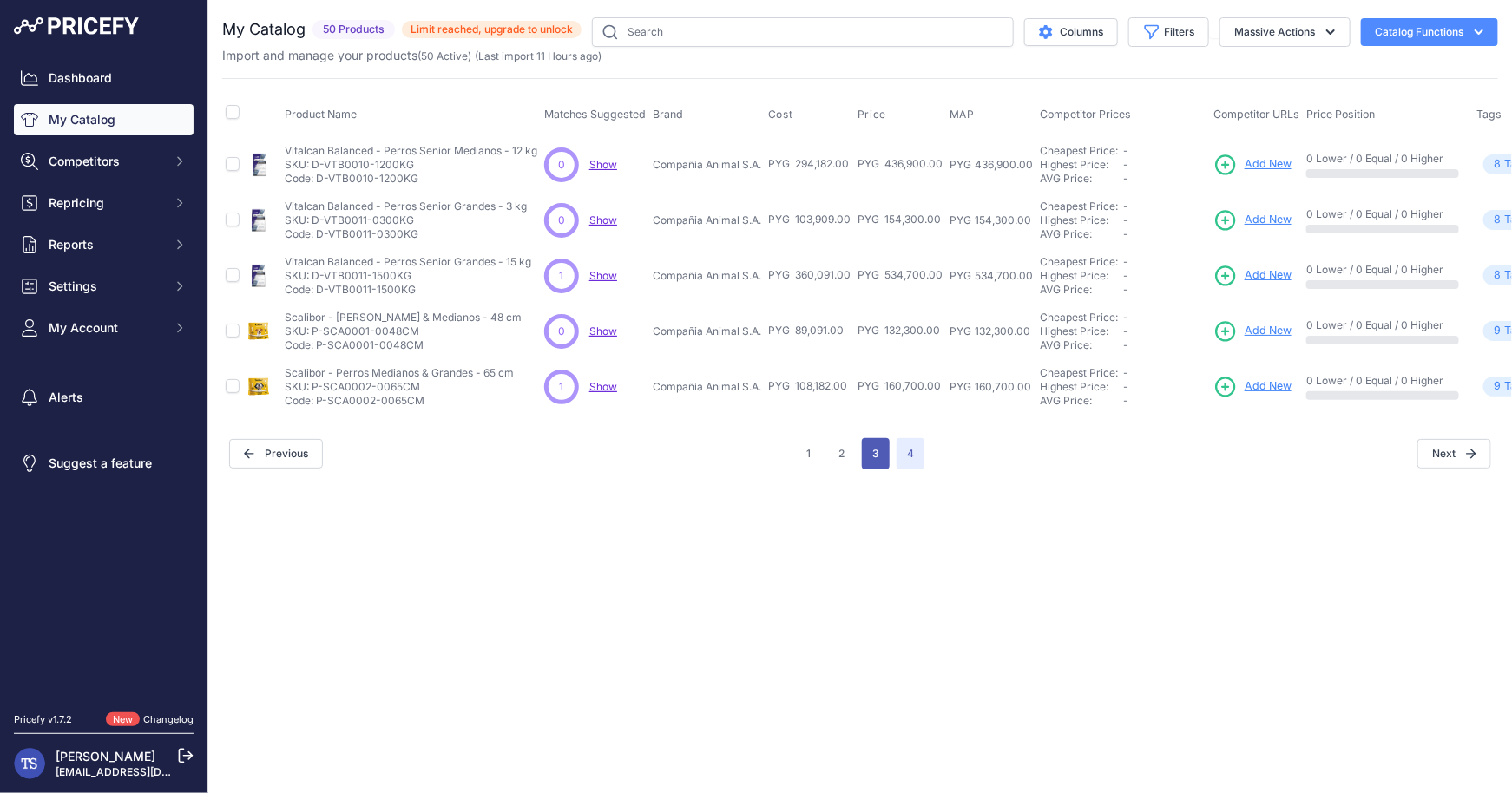
click at [871, 454] on button "3" at bounding box center [875, 453] width 28 height 31
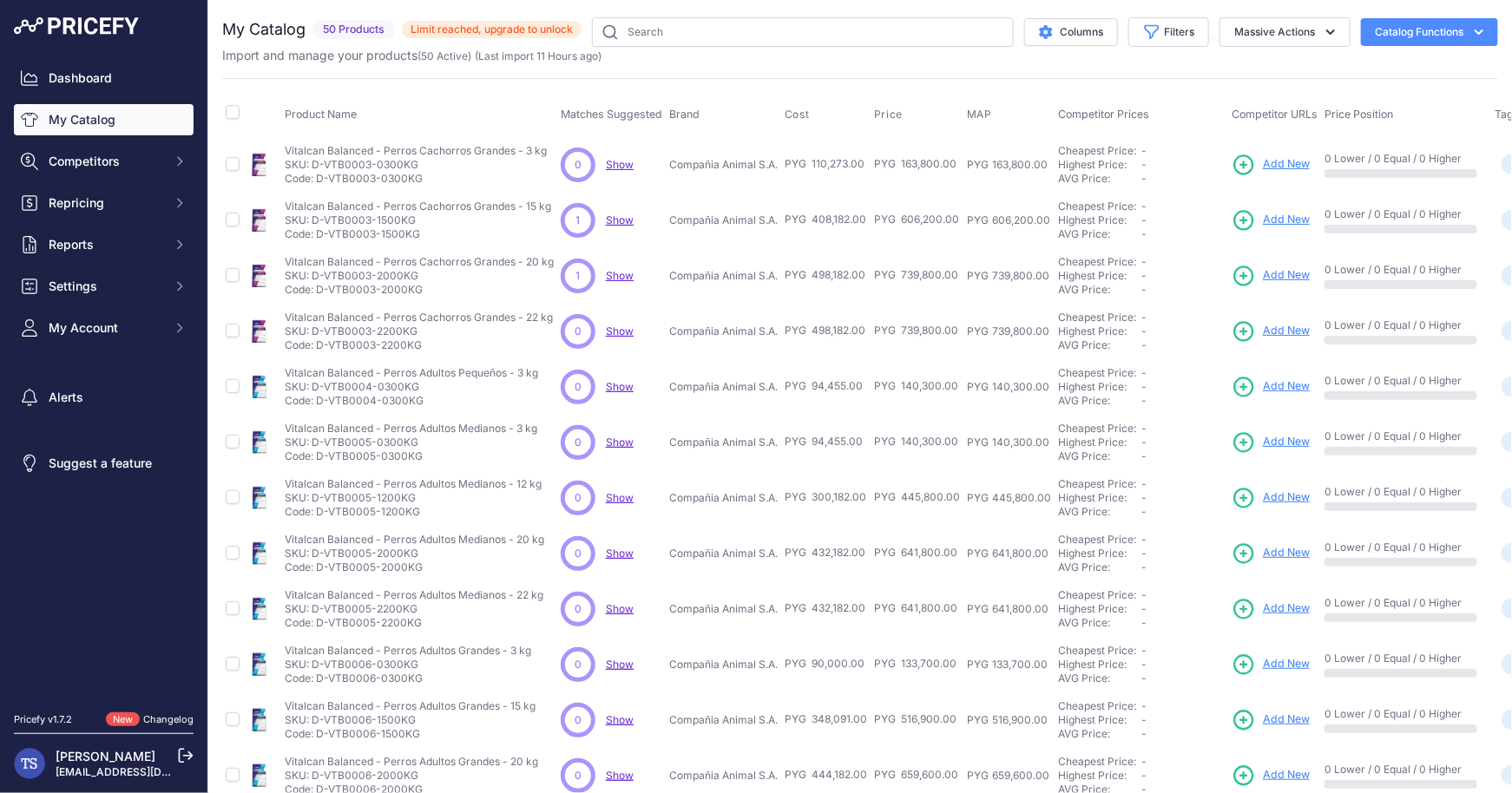
click at [870, 496] on td "PYG 445,800.00" at bounding box center [917, 498] width 93 height 56
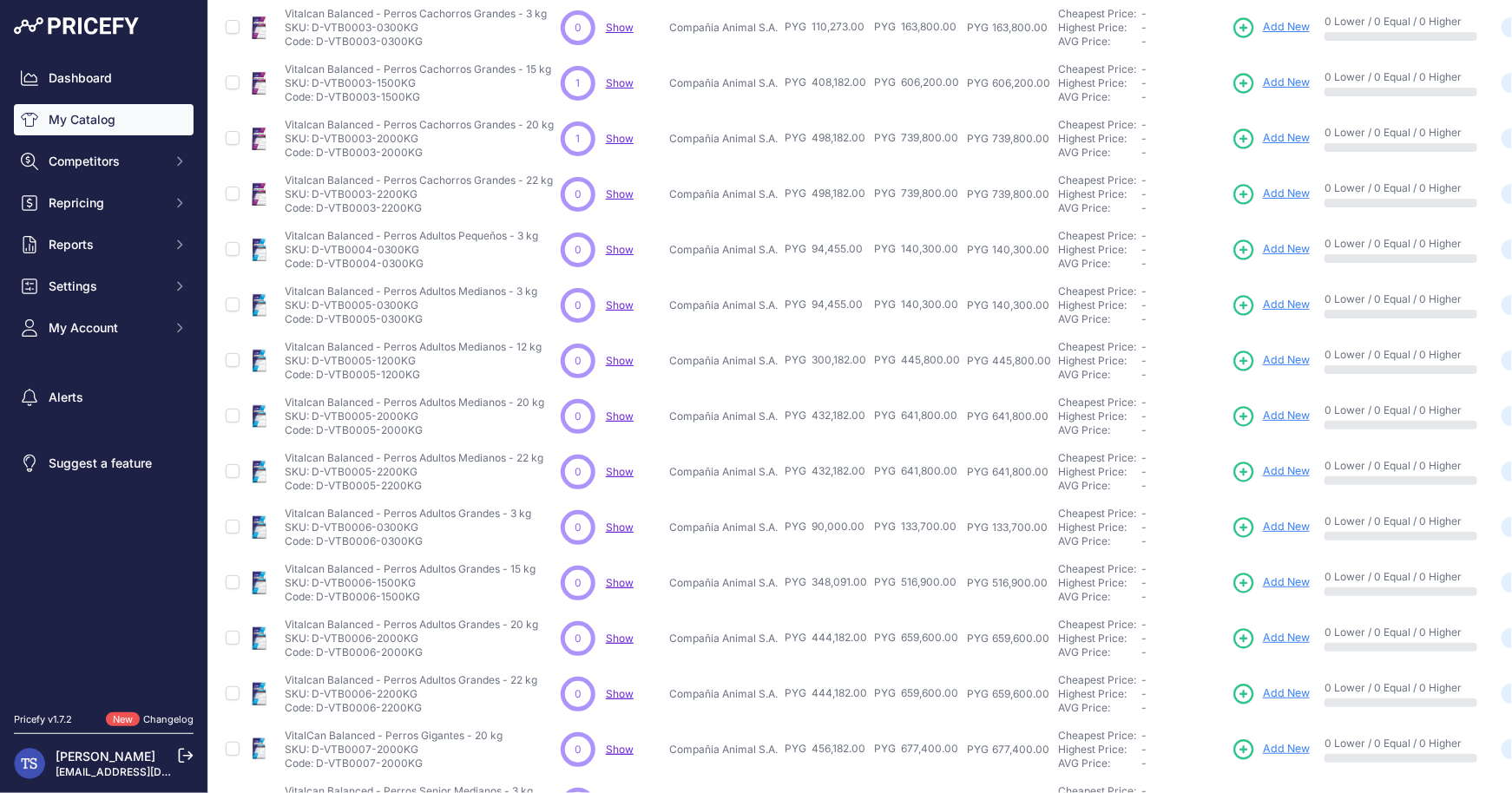
scroll to position [247, 0]
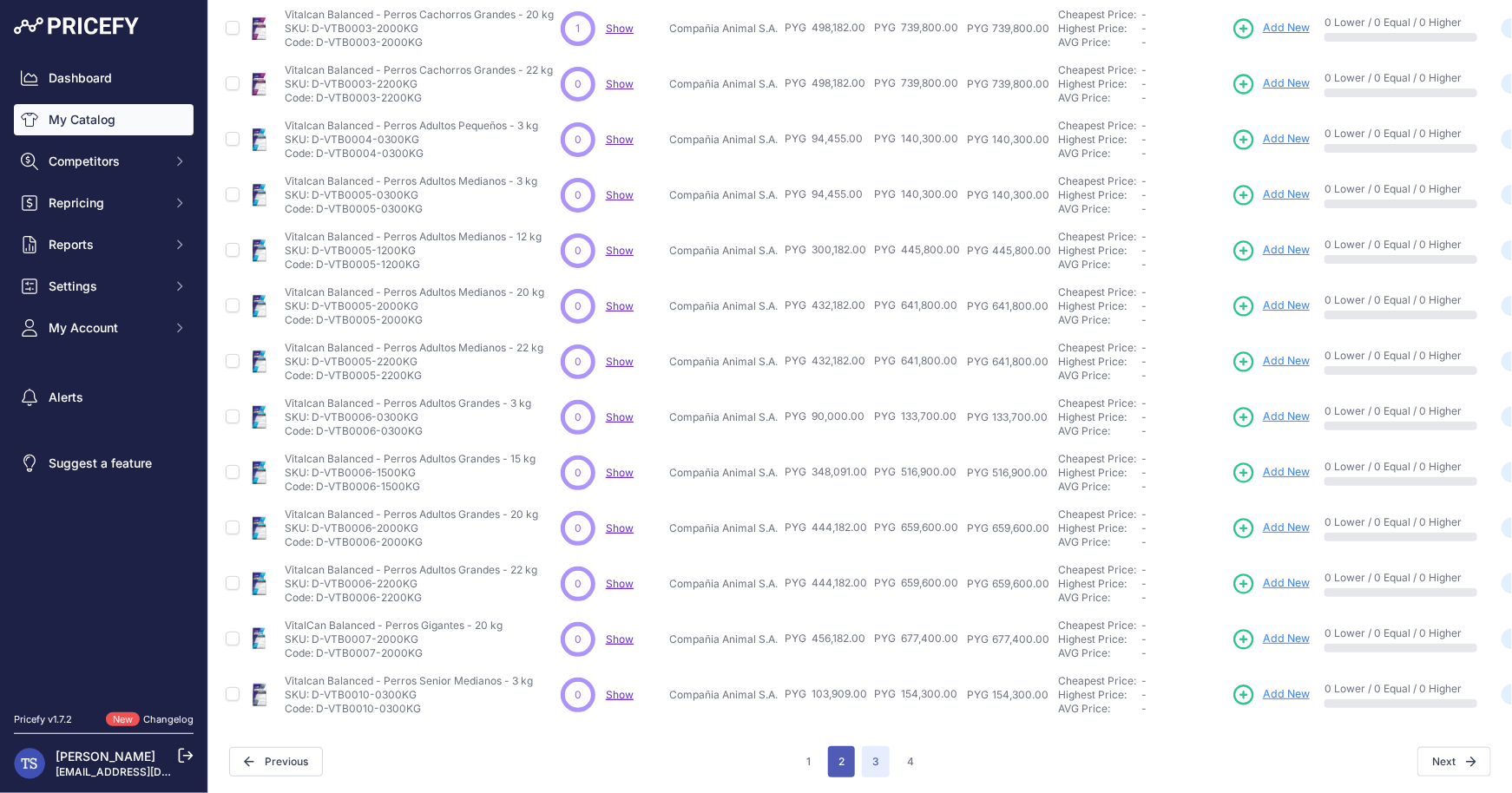
click at [844, 755] on button "2" at bounding box center [841, 761] width 27 height 31
click at [813, 758] on button "1" at bounding box center [808, 761] width 25 height 31
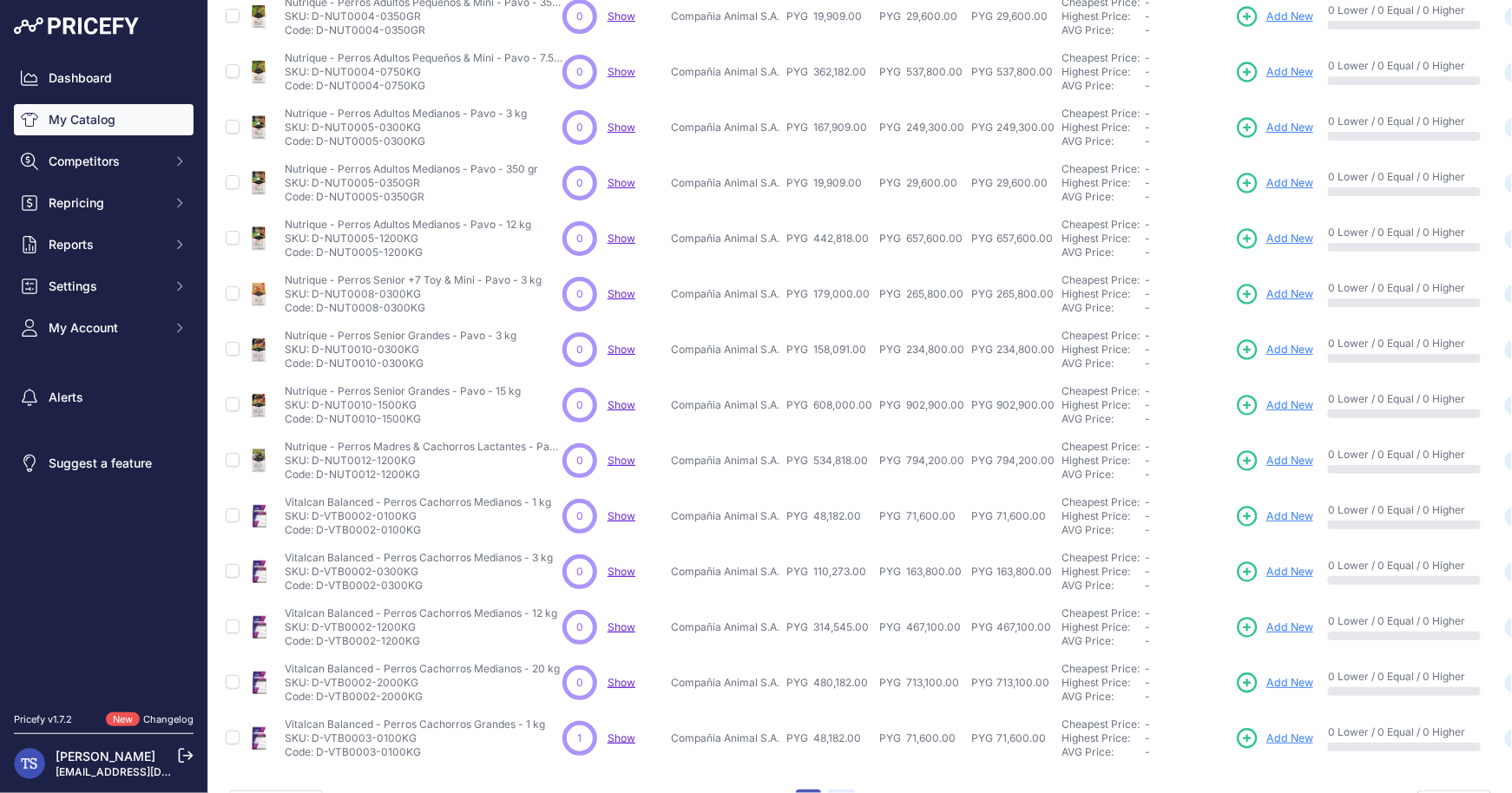
scroll to position [291, 0]
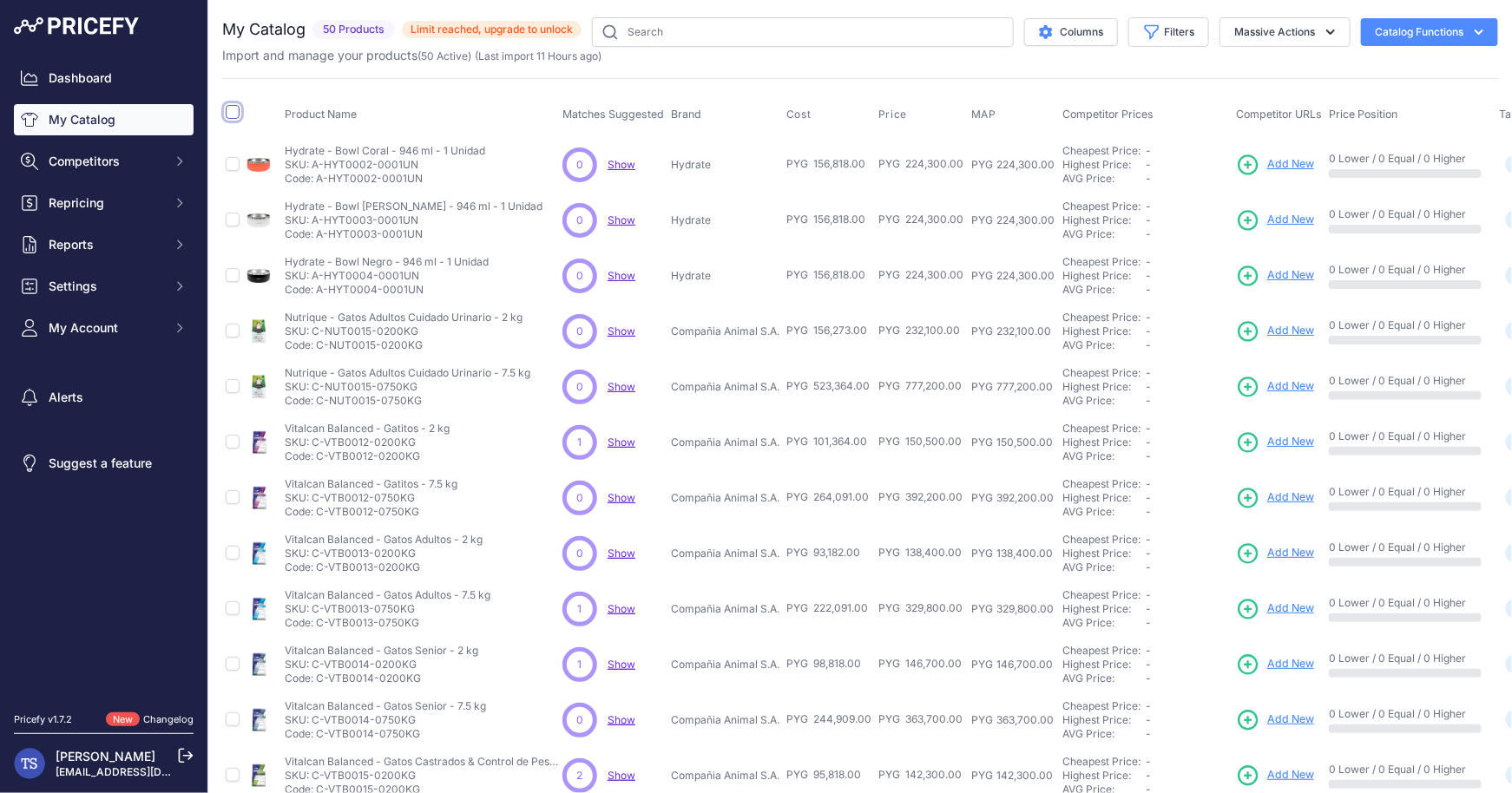
click at [232, 109] on input "checkbox" at bounding box center [232, 112] width 14 height 14
checkbox input "true"
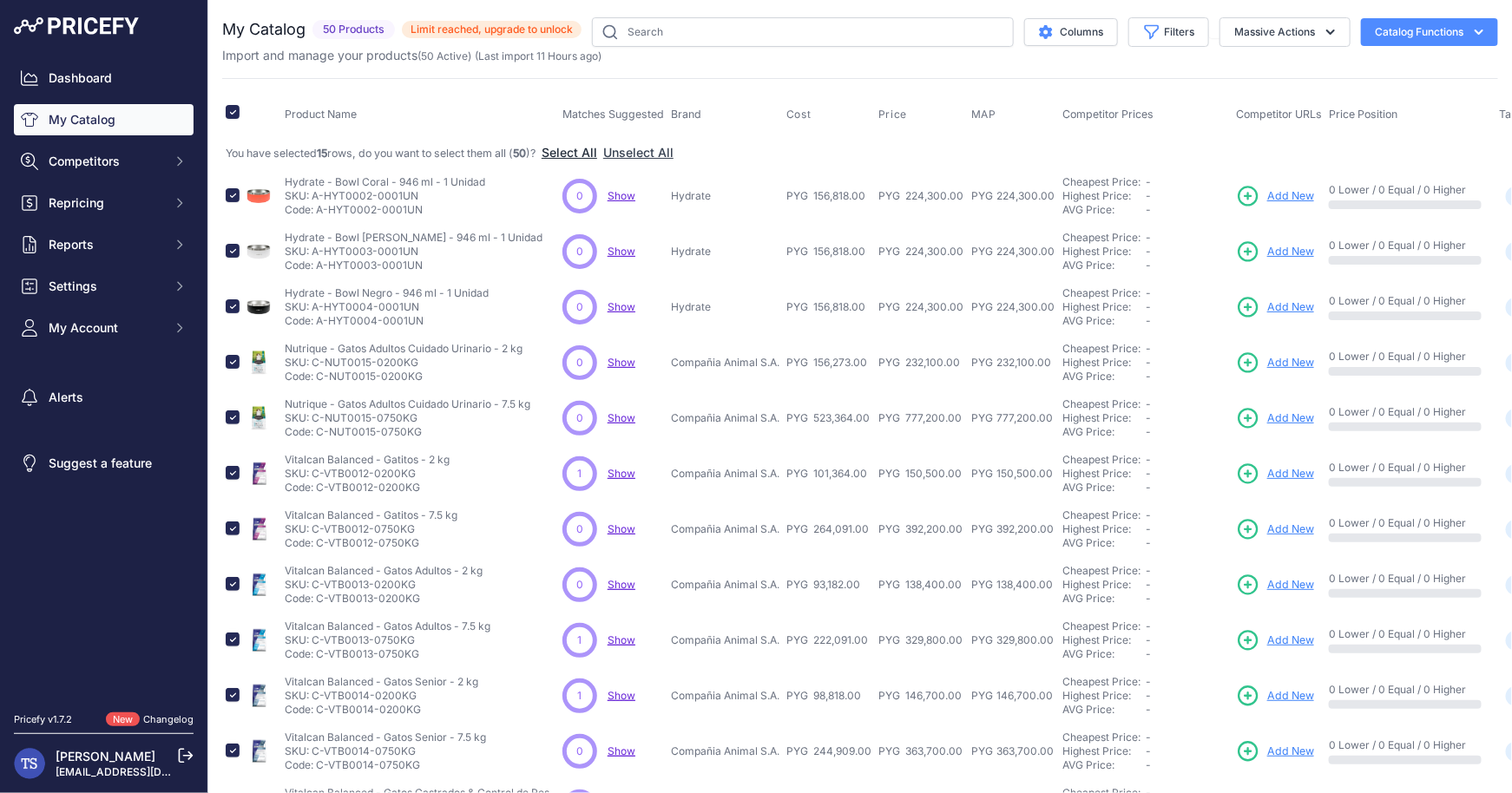
click at [593, 153] on button "Select All" at bounding box center [569, 153] width 56 height 18
click at [1481, 34] on icon "button" at bounding box center [1479, 32] width 18 height 18
click at [479, 150] on button "Unselect All" at bounding box center [455, 153] width 70 height 18
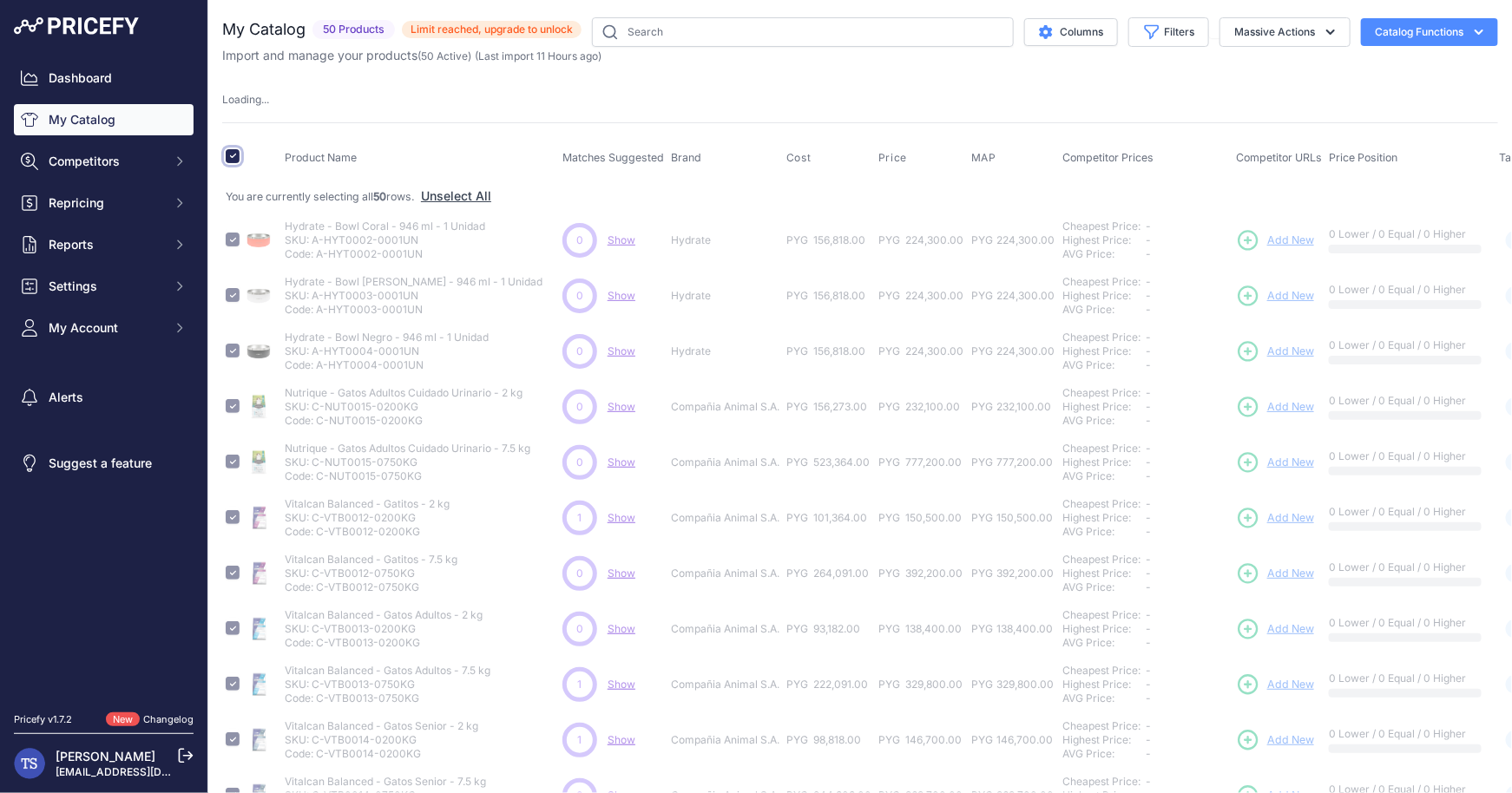
click at [232, 156] on input "checkbox" at bounding box center [232, 156] width 14 height 14
checkbox input "false"
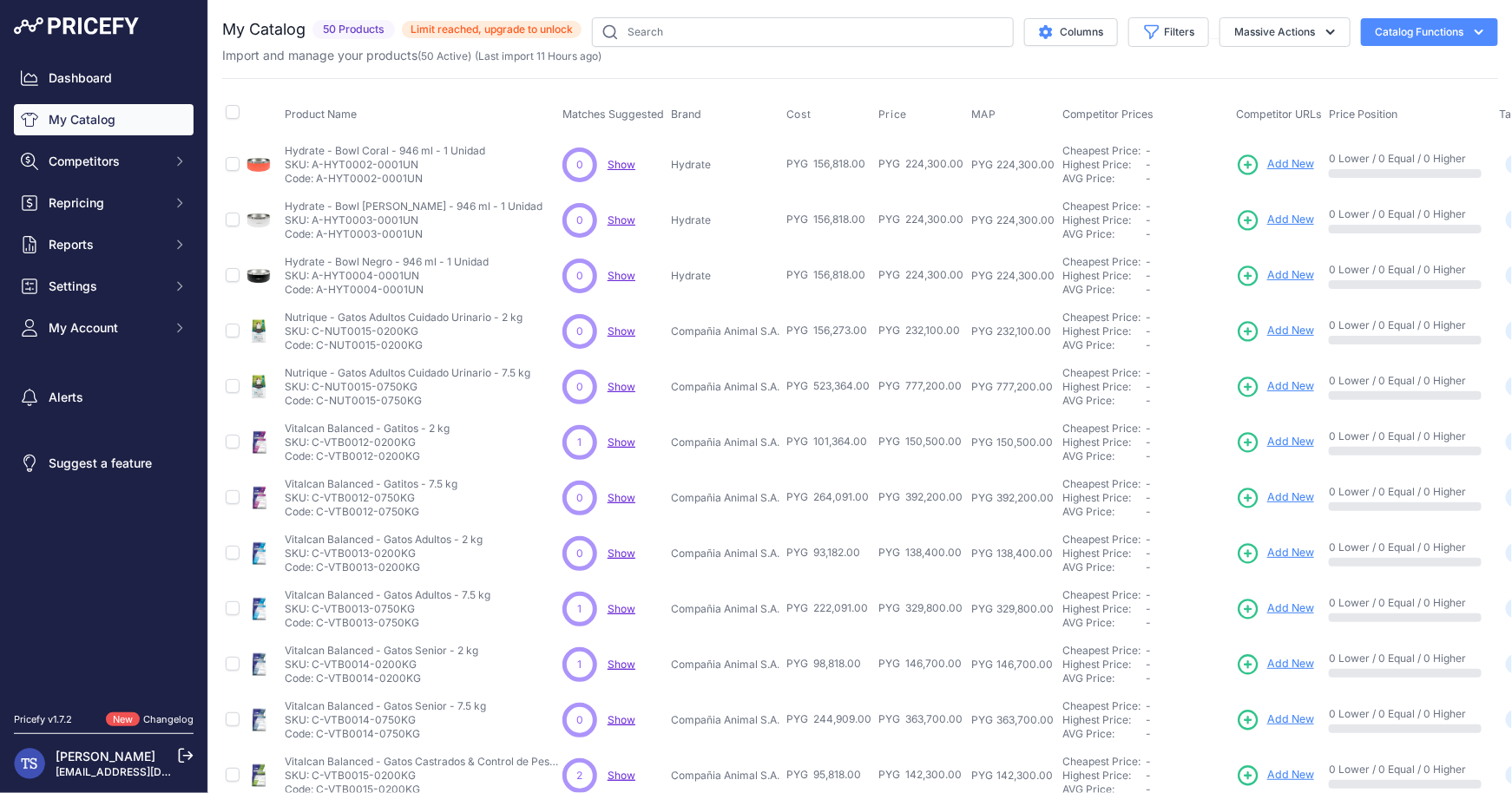
click at [237, 169] on td at bounding box center [232, 165] width 20 height 57
click at [231, 166] on input "checkbox" at bounding box center [232, 164] width 14 height 14
checkbox input "true"
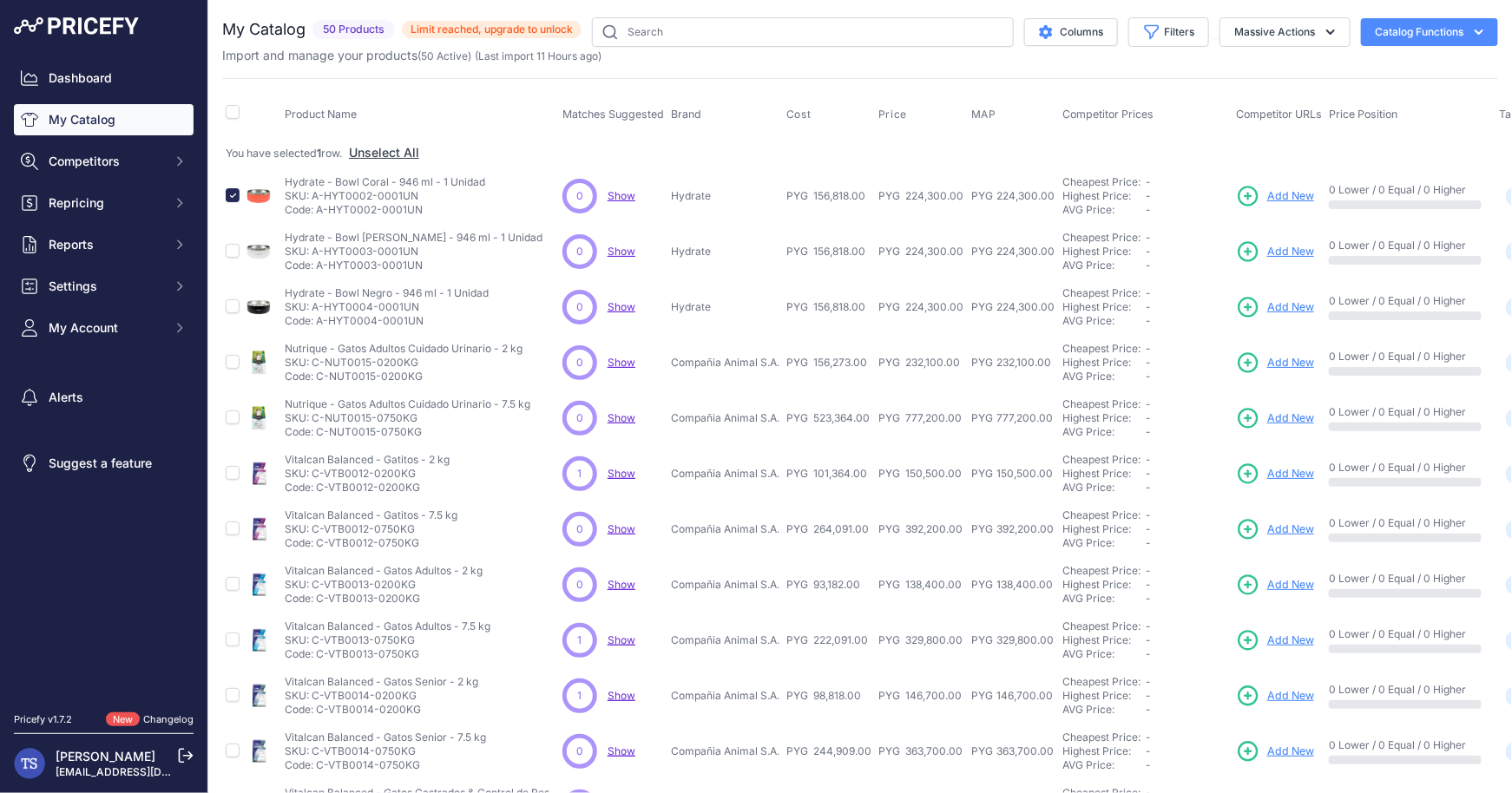
click at [228, 259] on td at bounding box center [232, 251] width 20 height 56
click at [232, 253] on input "checkbox" at bounding box center [232, 251] width 14 height 14
checkbox input "true"
click at [235, 309] on input "checkbox" at bounding box center [232, 306] width 14 height 14
checkbox input "true"
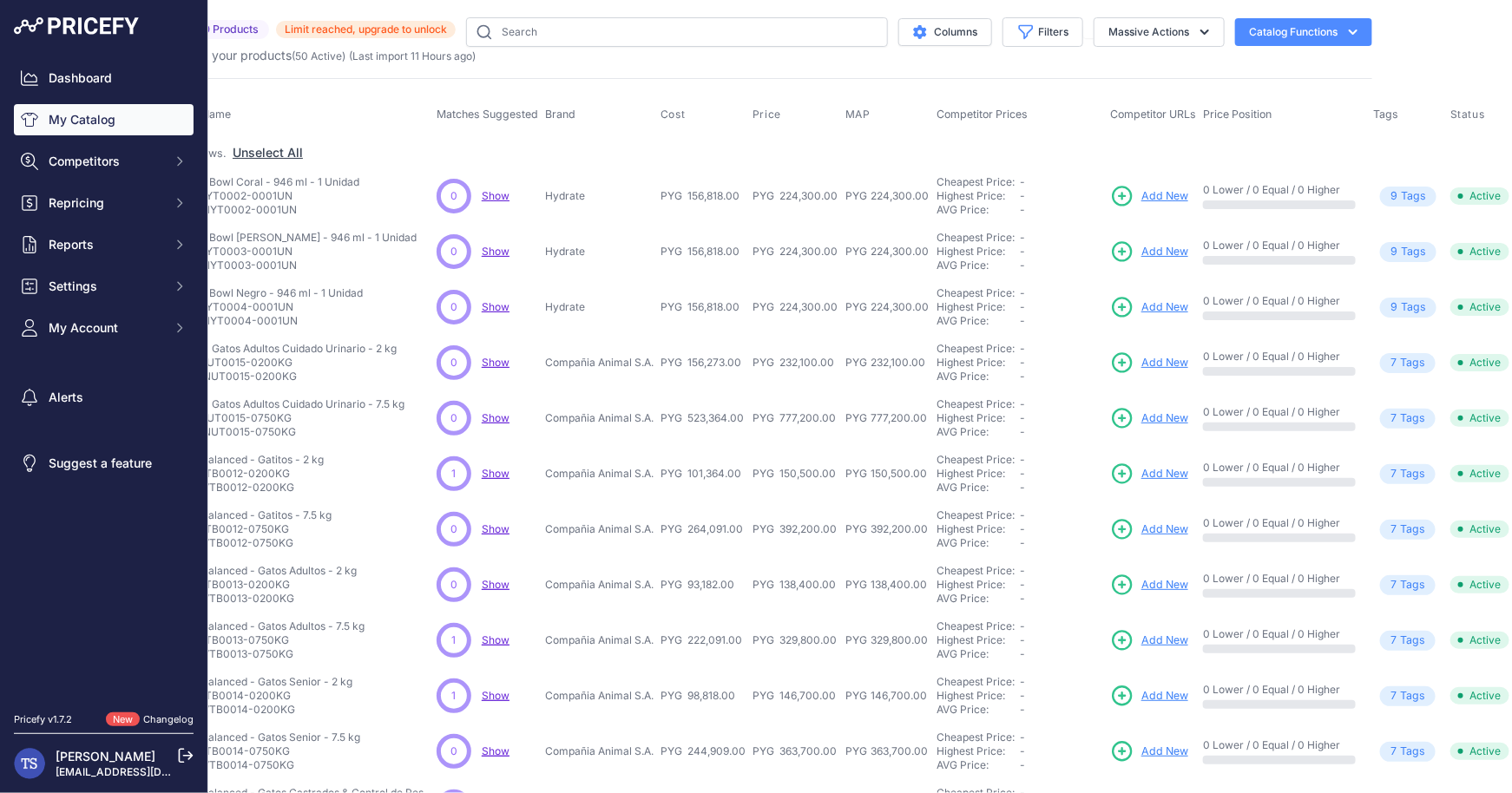
scroll to position [0, 169]
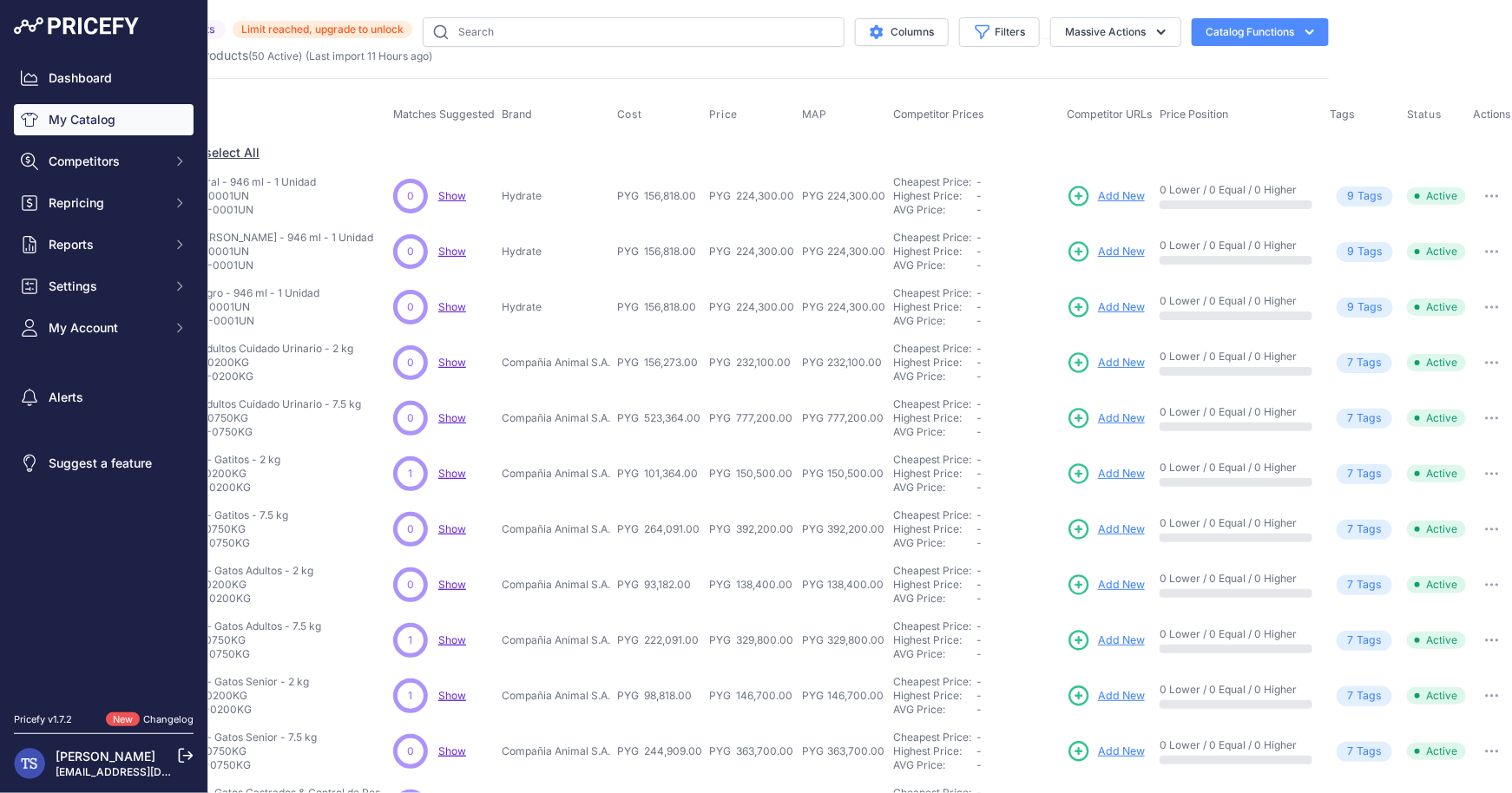
click at [1483, 198] on button "button" at bounding box center [1492, 195] width 35 height 24
drag, startPoint x: 1469, startPoint y: 256, endPoint x: 1454, endPoint y: 229, distance: 30.9
click at [1454, 229] on div "Disable Delete" at bounding box center [1454, 247] width 111 height 62
click at [1454, 229] on td "Active" at bounding box center [1436, 251] width 66 height 56
click at [1492, 204] on button "button" at bounding box center [1492, 195] width 35 height 24
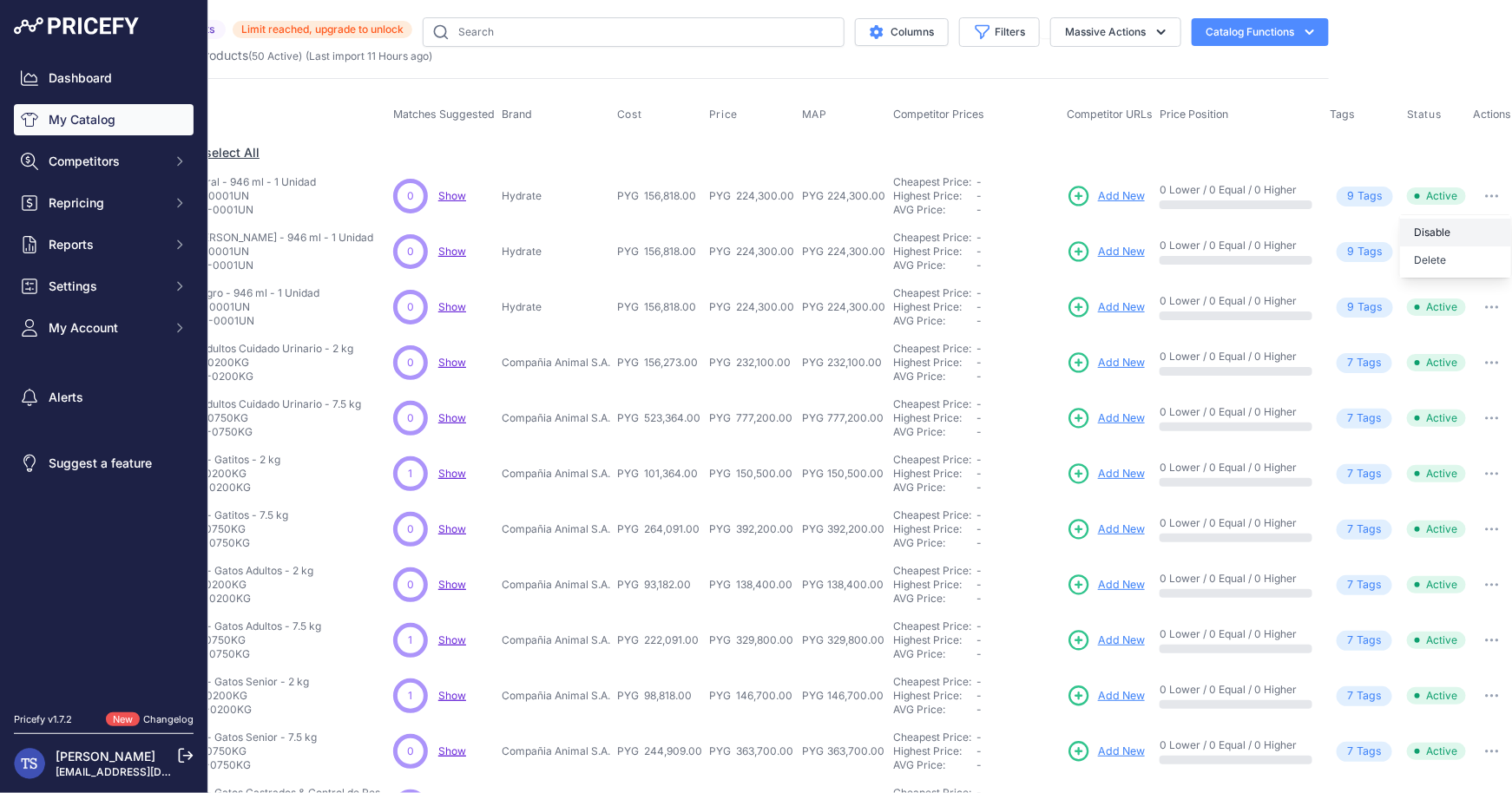
click at [1454, 221] on button "Disable" at bounding box center [1454, 232] width 111 height 27
click at [1485, 195] on icon "button" at bounding box center [1486, 196] width 2 height 2
click at [1454, 216] on div "Disable Delete" at bounding box center [1454, 247] width 111 height 62
click at [1500, 191] on button "button" at bounding box center [1492, 195] width 35 height 24
click at [1451, 237] on button "Disable" at bounding box center [1454, 232] width 111 height 27
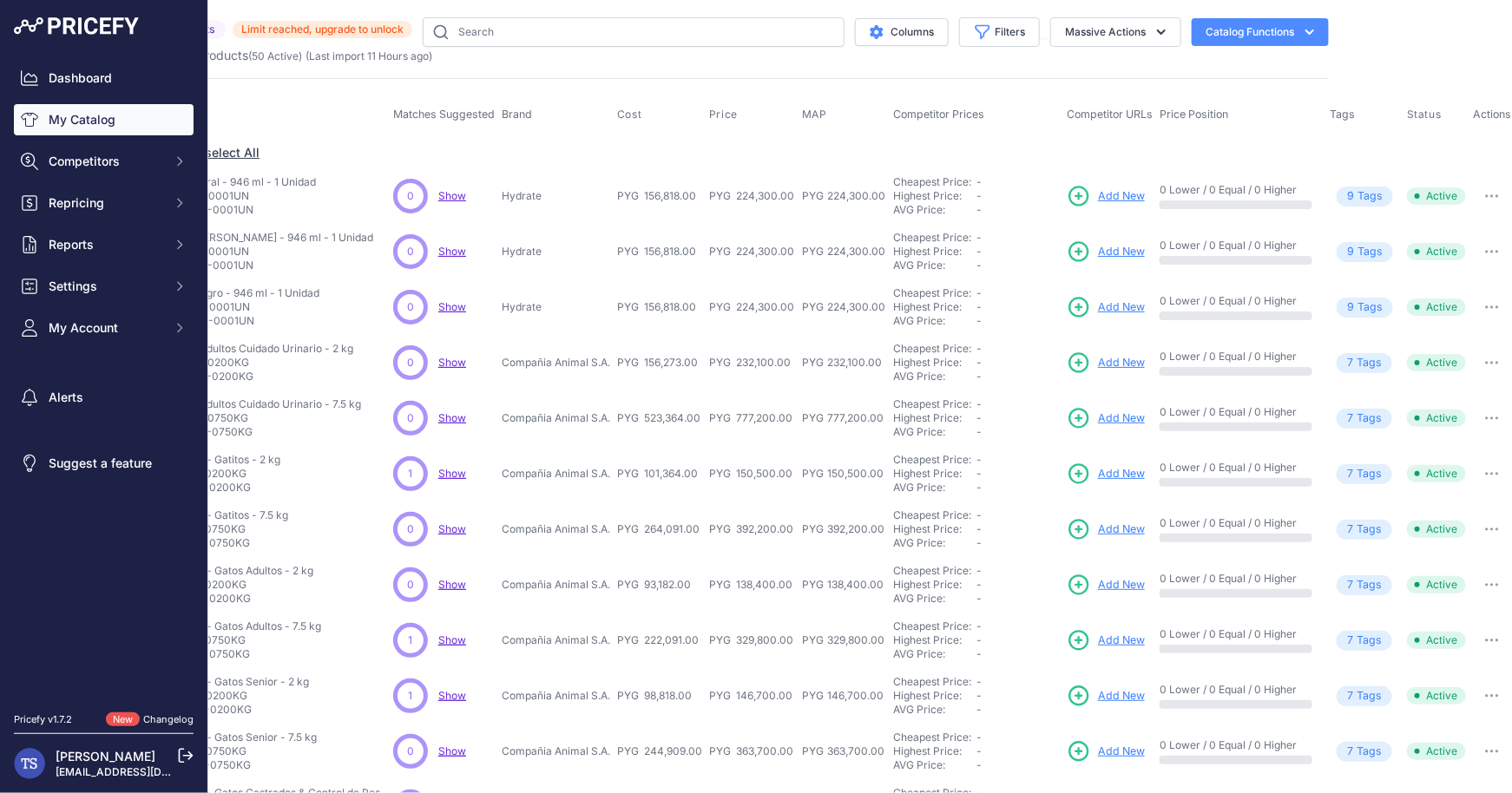
click at [1487, 190] on button "button" at bounding box center [1492, 195] width 35 height 24
click at [1440, 255] on button "Delete" at bounding box center [1454, 260] width 111 height 27
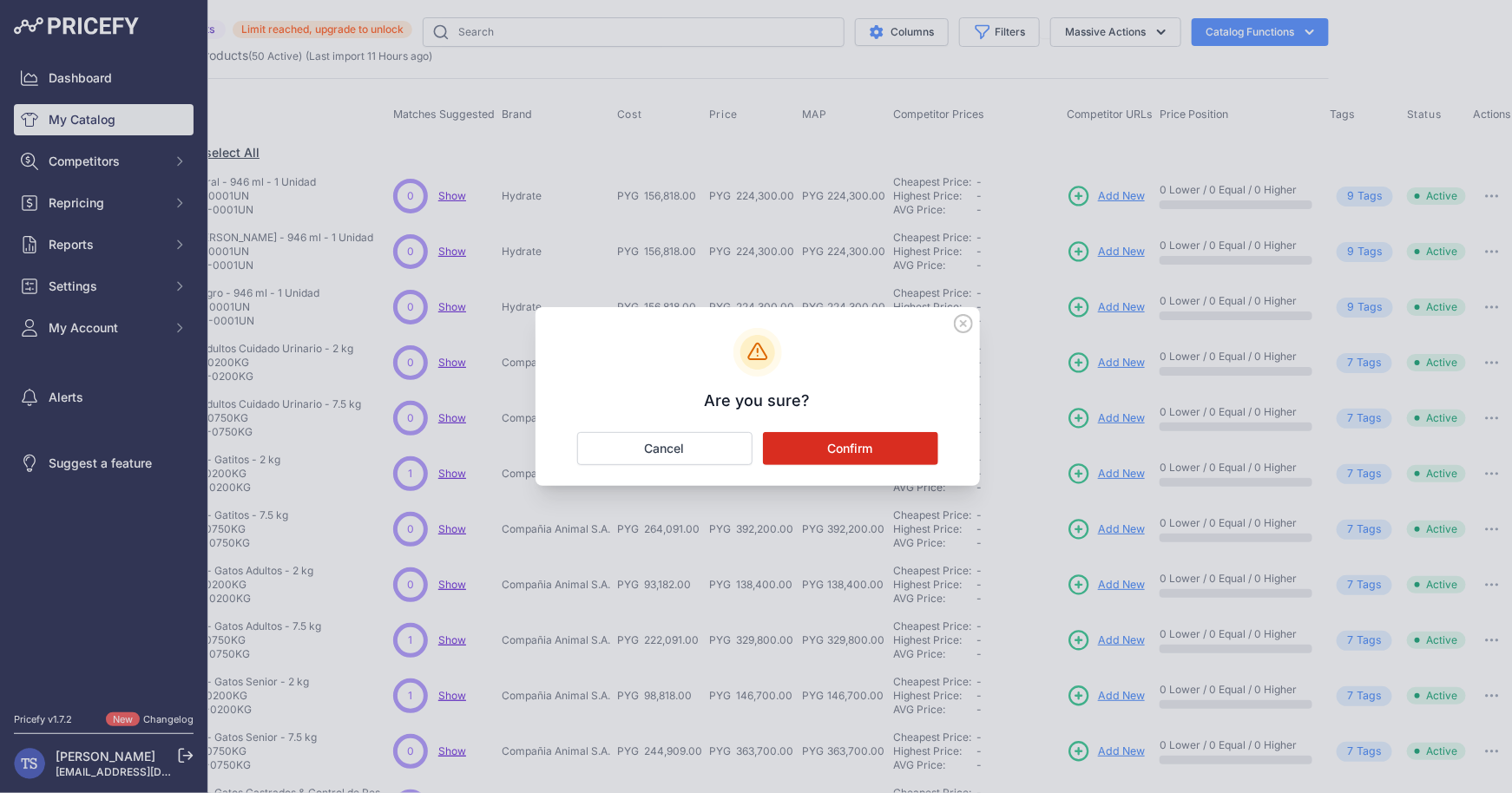
click at [917, 421] on div "Are you sure? Confirm Cancel" at bounding box center [757, 396] width 445 height 178
click at [911, 445] on button "Confirm" at bounding box center [851, 448] width 176 height 33
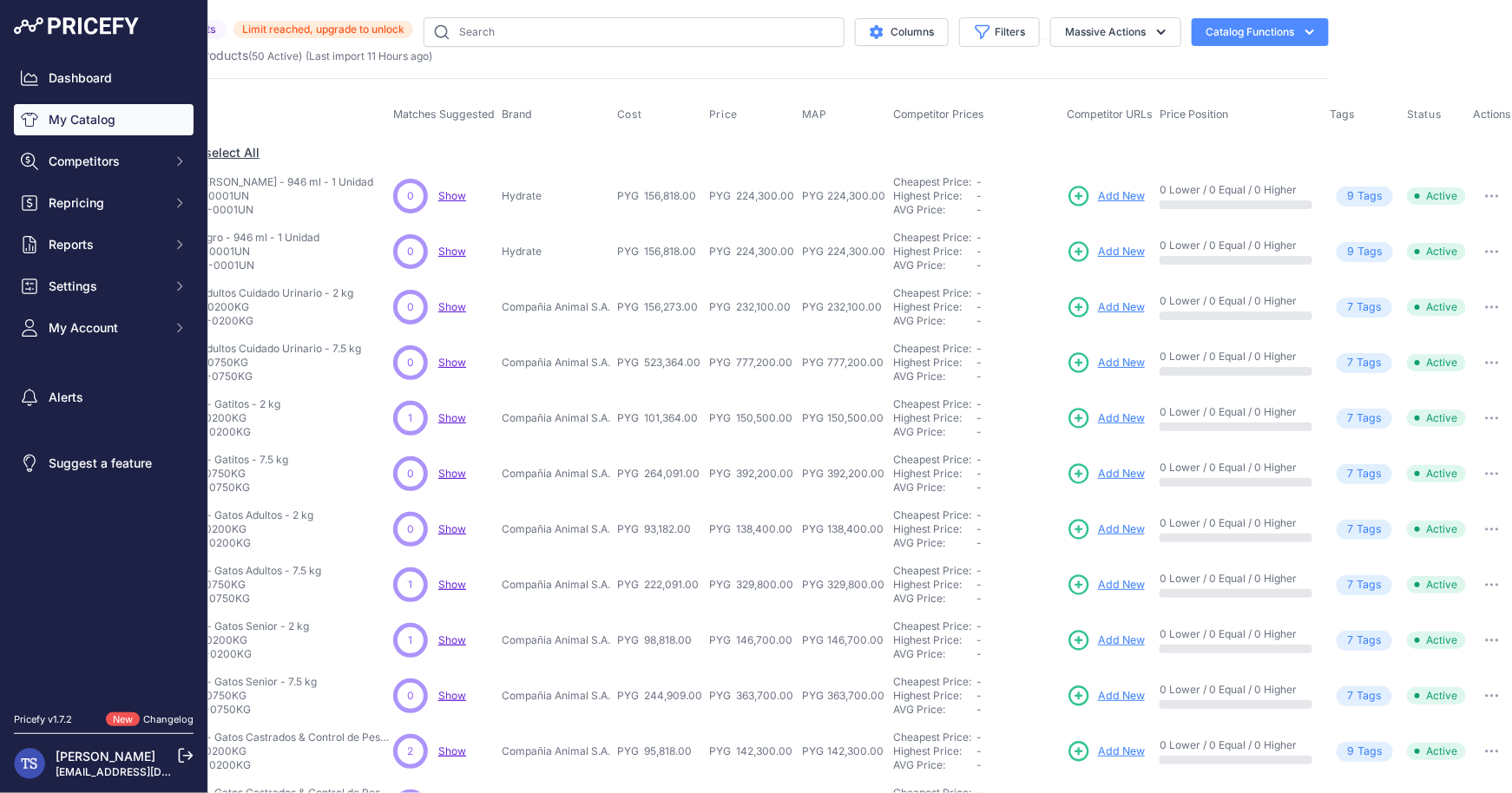
click at [1484, 190] on button "button" at bounding box center [1492, 195] width 35 height 24
click at [1429, 261] on button "Delete" at bounding box center [1454, 260] width 111 height 27
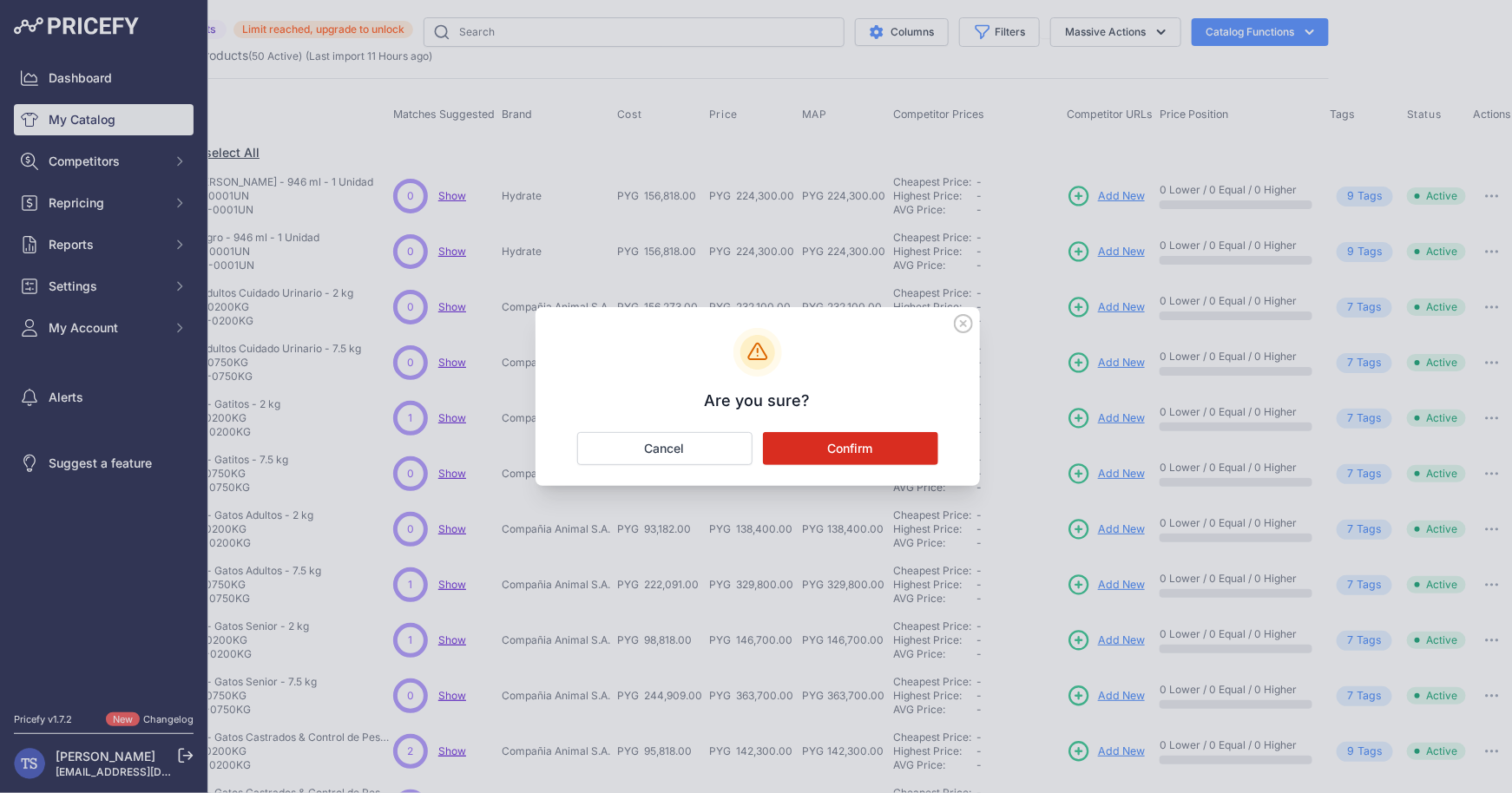
click at [915, 438] on button "Confirm" at bounding box center [851, 448] width 176 height 33
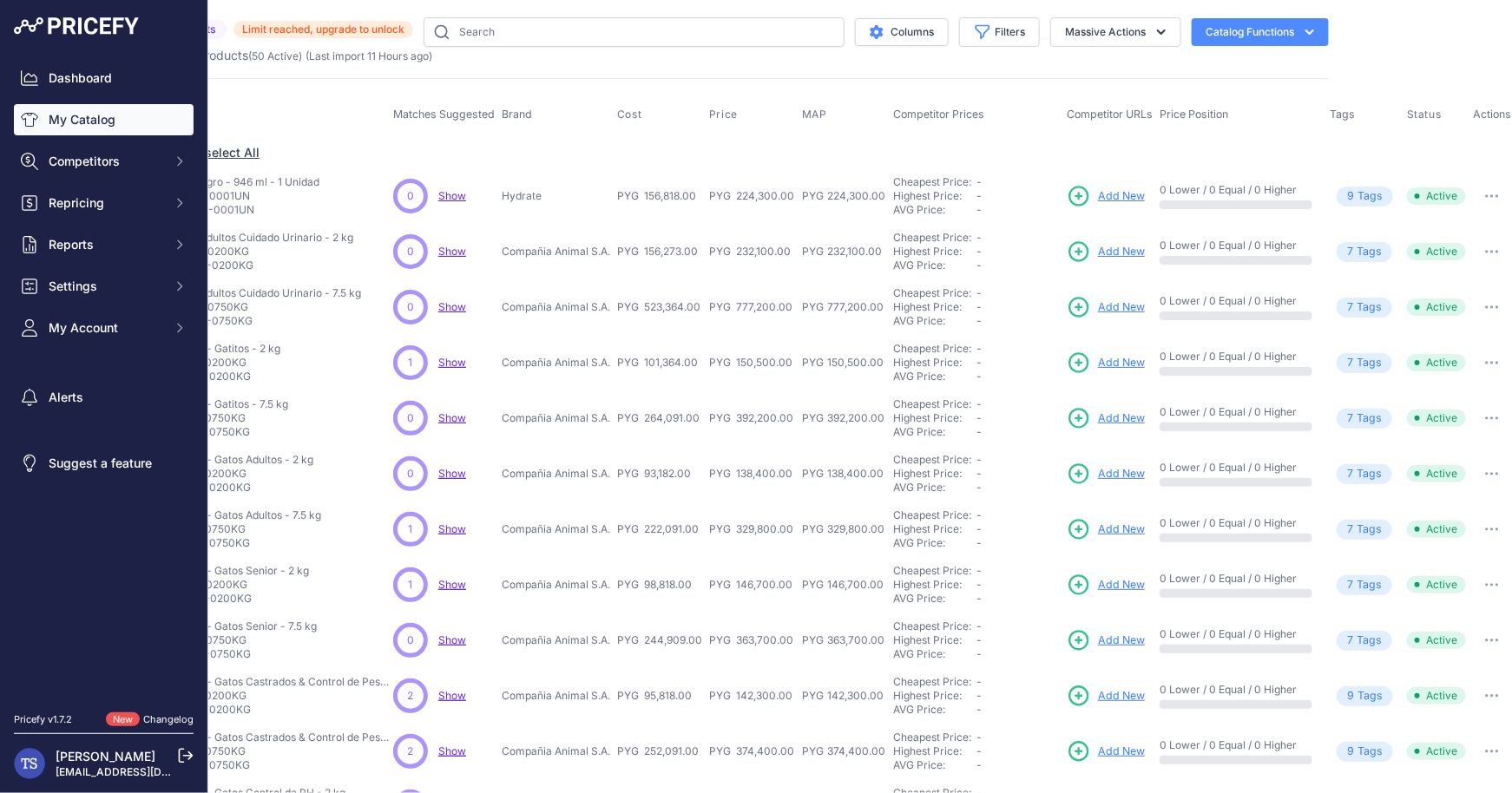
click at [1492, 192] on button "button" at bounding box center [1492, 195] width 35 height 24
click at [1426, 254] on button "Delete" at bounding box center [1454, 260] width 111 height 27
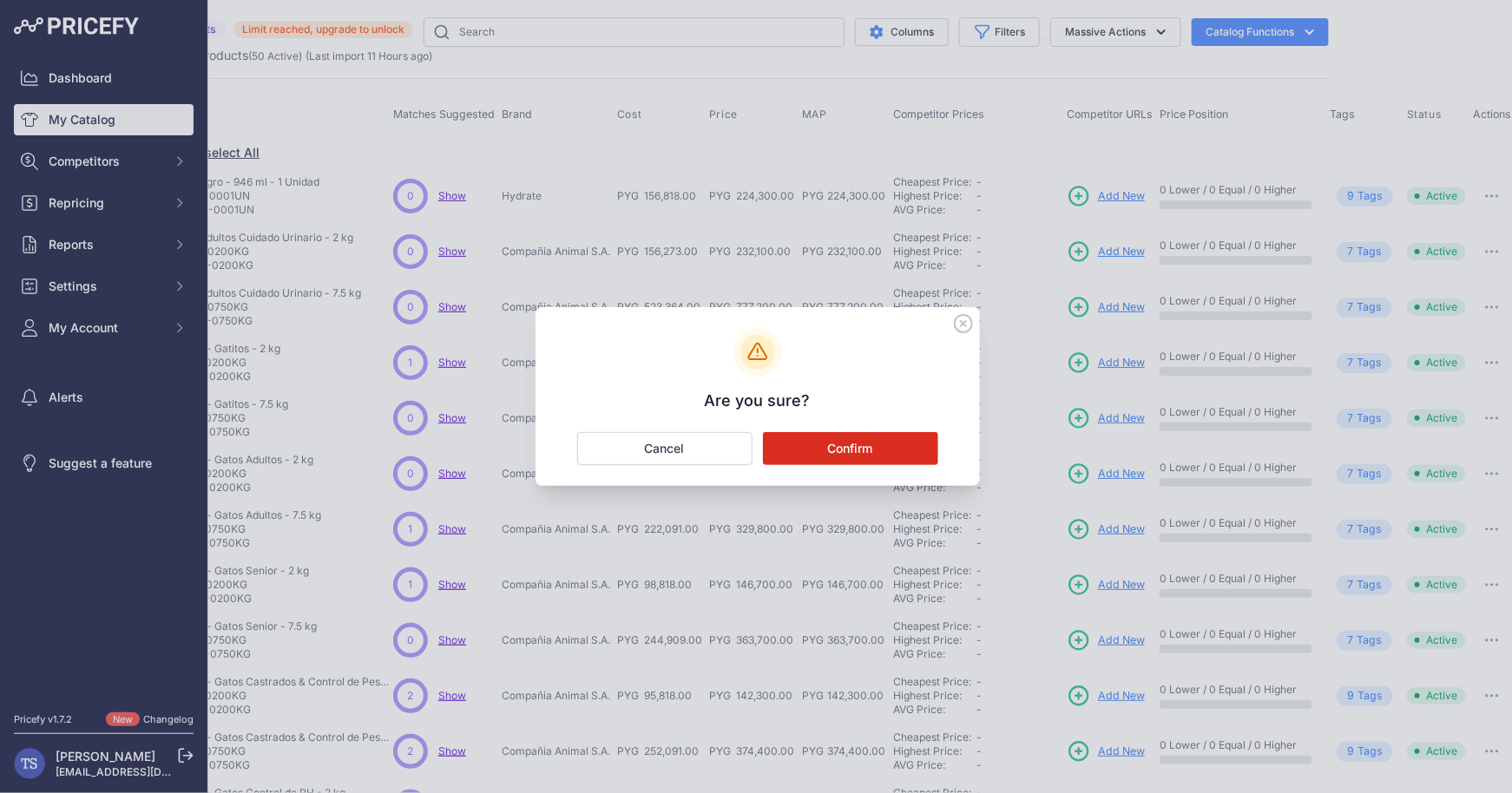
click at [880, 438] on button "Confirm" at bounding box center [851, 448] width 176 height 33
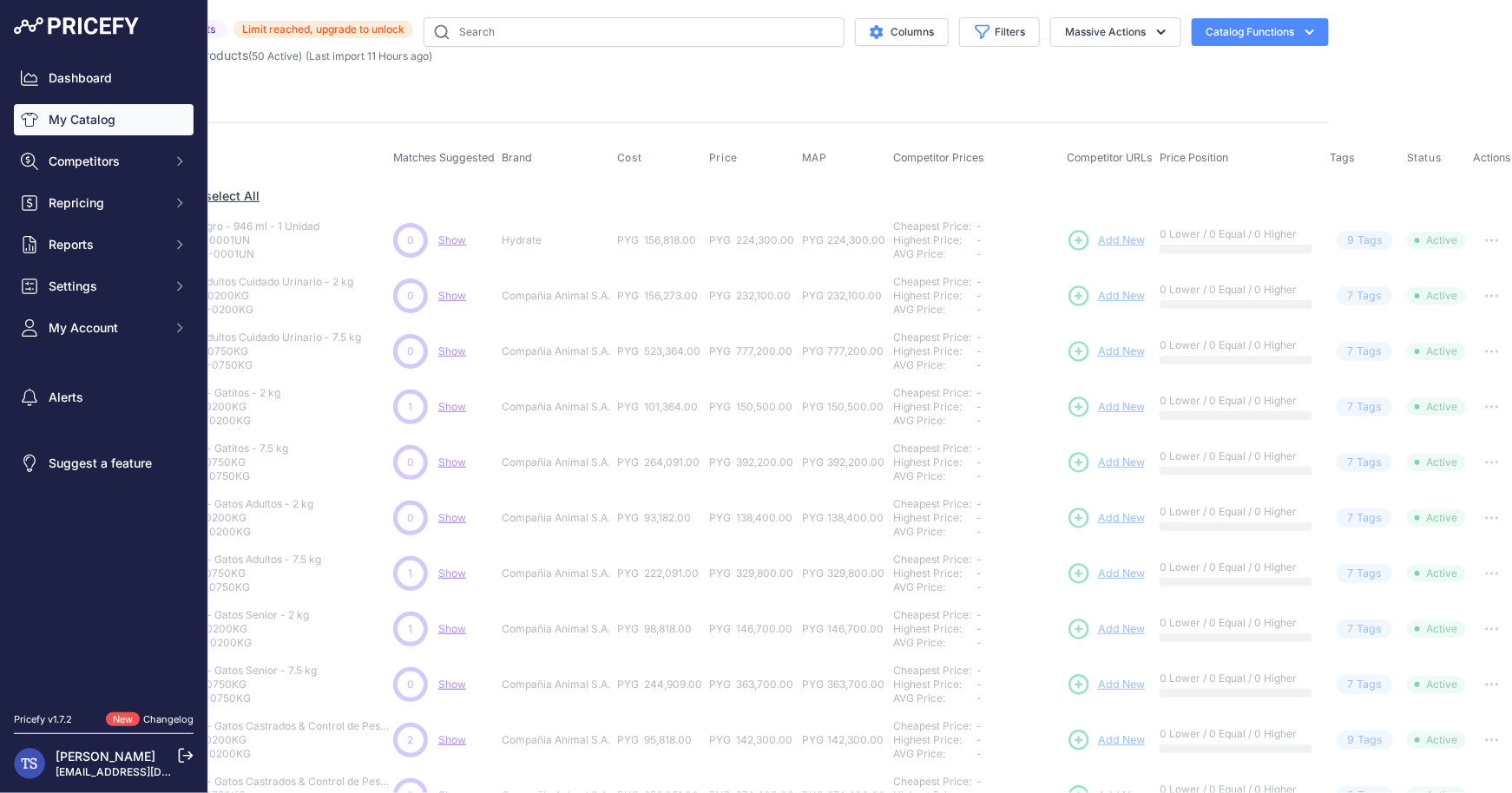
scroll to position [0, 0]
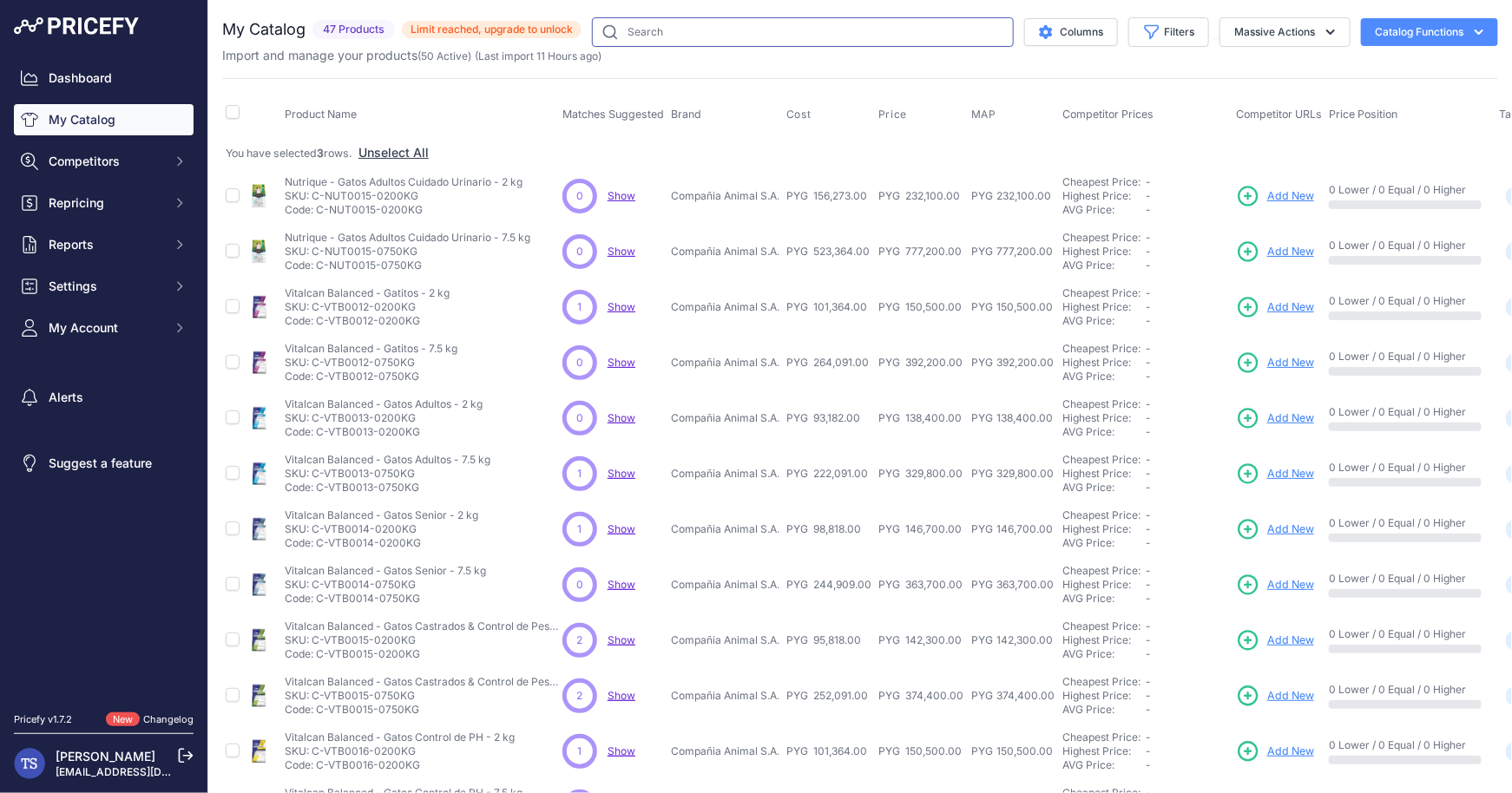
click at [656, 33] on input "text" at bounding box center [802, 32] width 421 height 29
click at [720, 24] on input "text" at bounding box center [802, 32] width 421 height 29
click at [722, 36] on input "text" at bounding box center [802, 32] width 421 height 29
type input "monello"
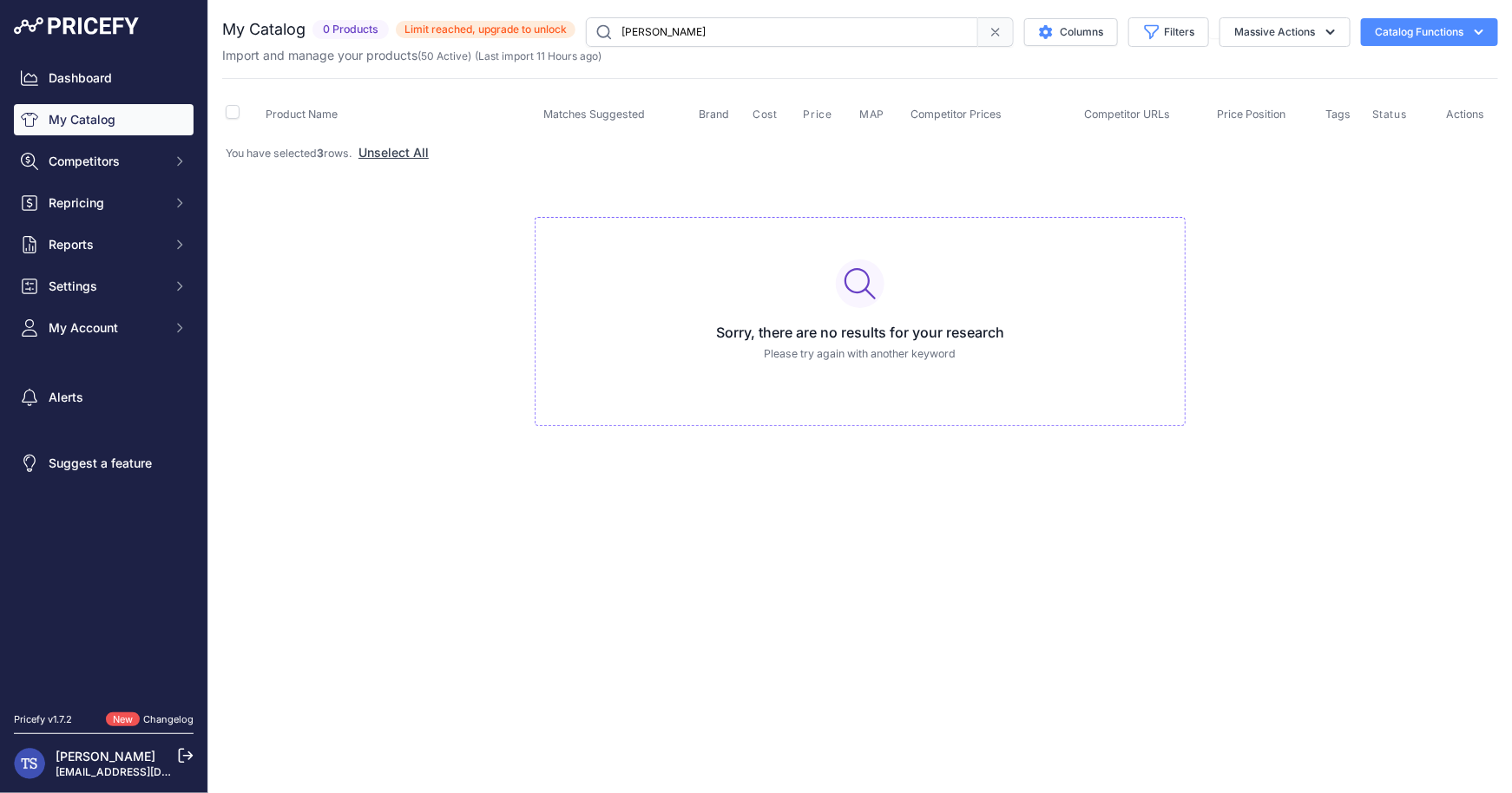
click at [727, 27] on input "monello" at bounding box center [782, 32] width 392 height 29
type input "monello"
click at [1482, 32] on icon "button" at bounding box center [1479, 32] width 18 height 18
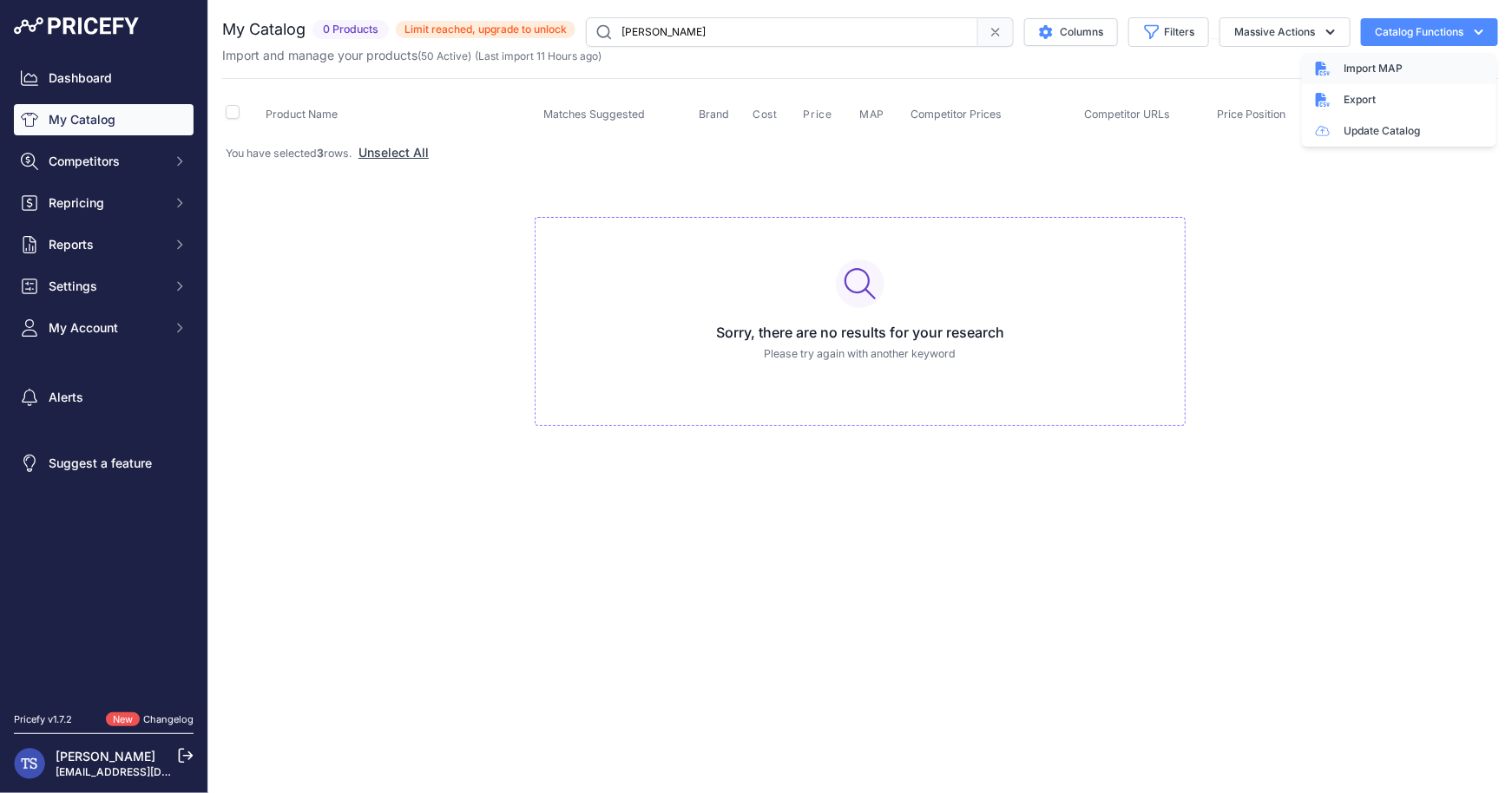
click at [1378, 70] on span "Import MAP" at bounding box center [1373, 68] width 59 height 14
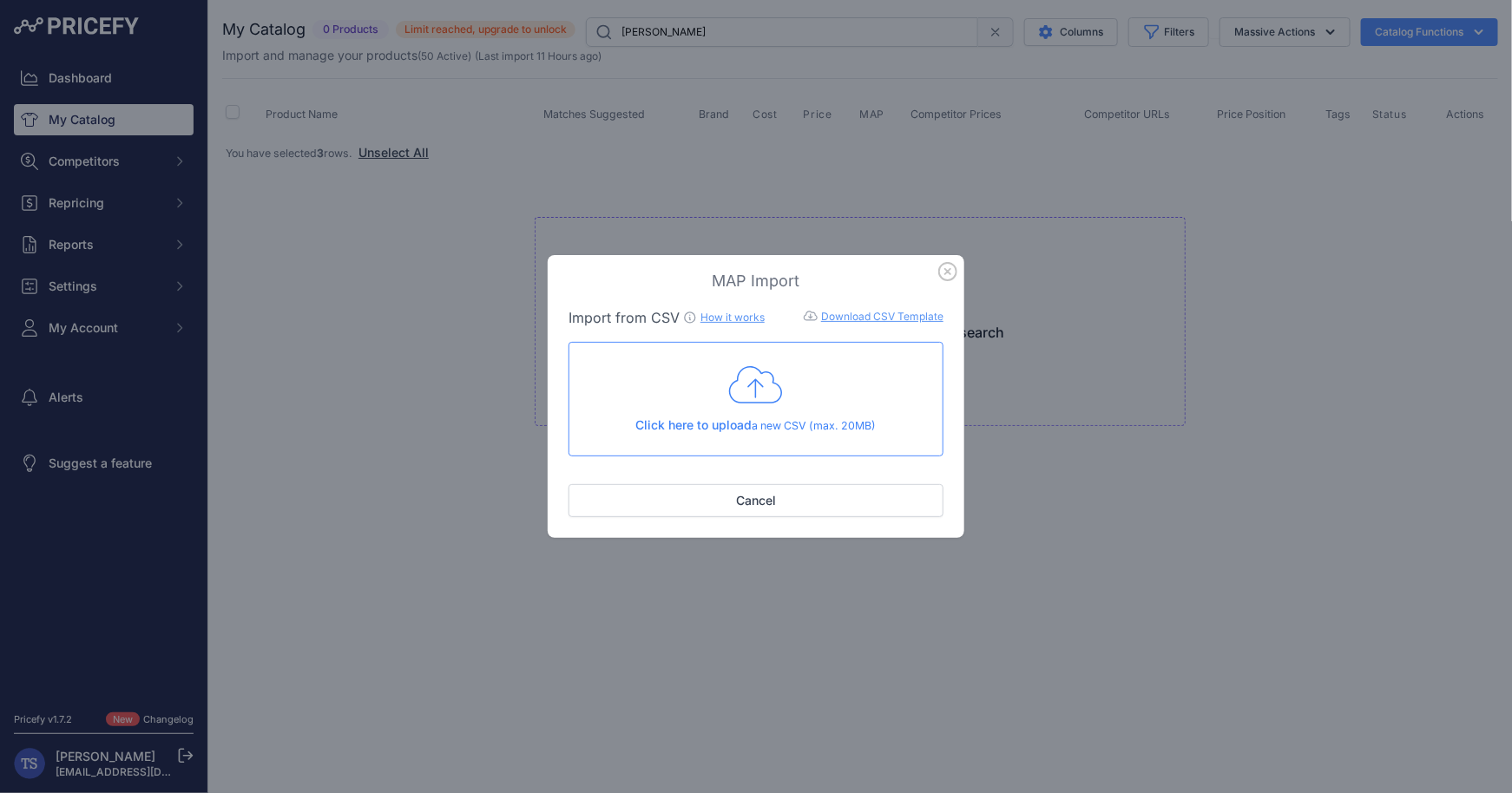
click at [944, 273] on icon "button" at bounding box center [948, 271] width 20 height 20
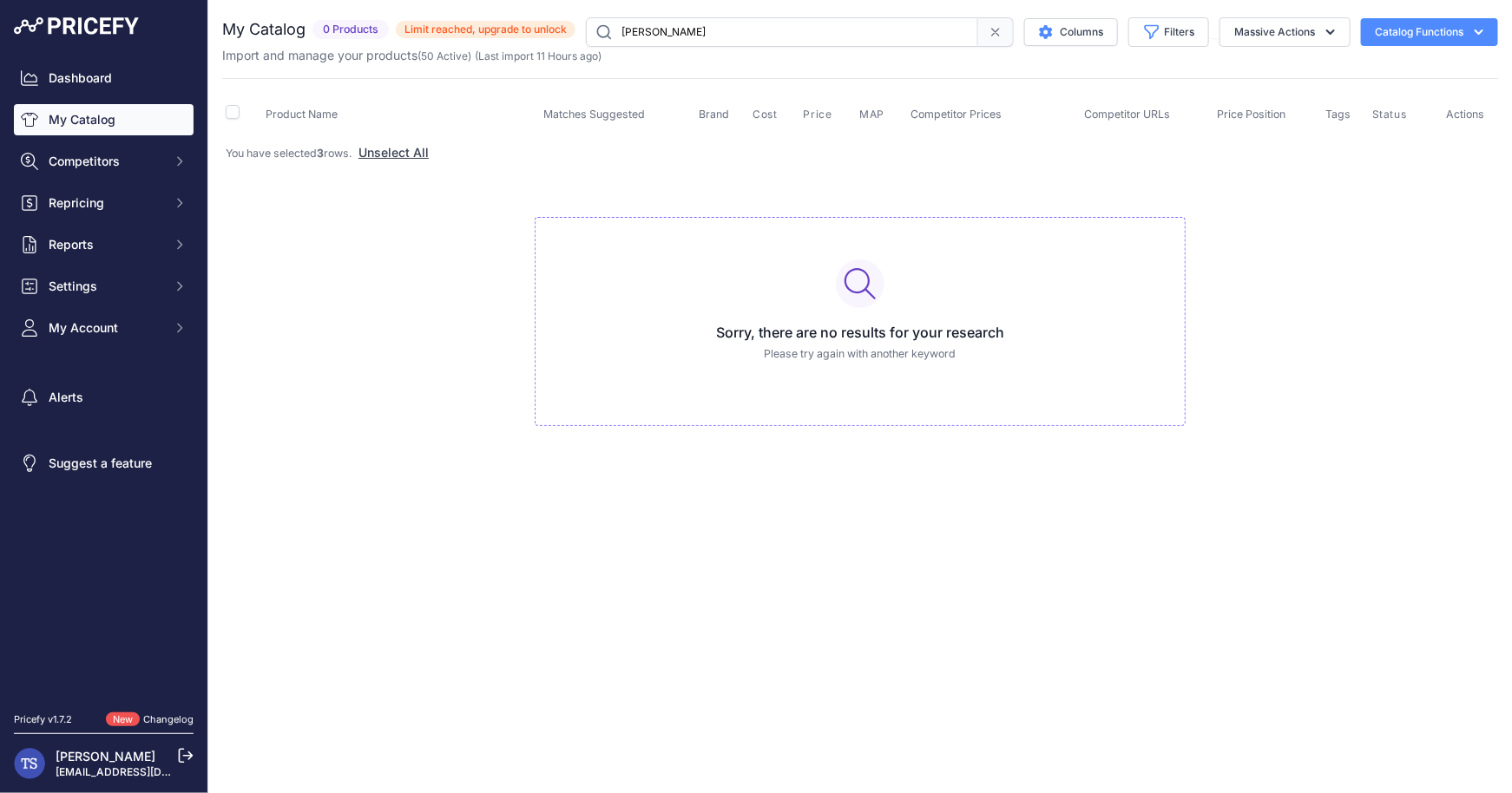
click at [132, 129] on link "My Catalog" at bounding box center [104, 119] width 179 height 31
click at [96, 75] on link "Dashboard" at bounding box center [104, 77] width 179 height 31
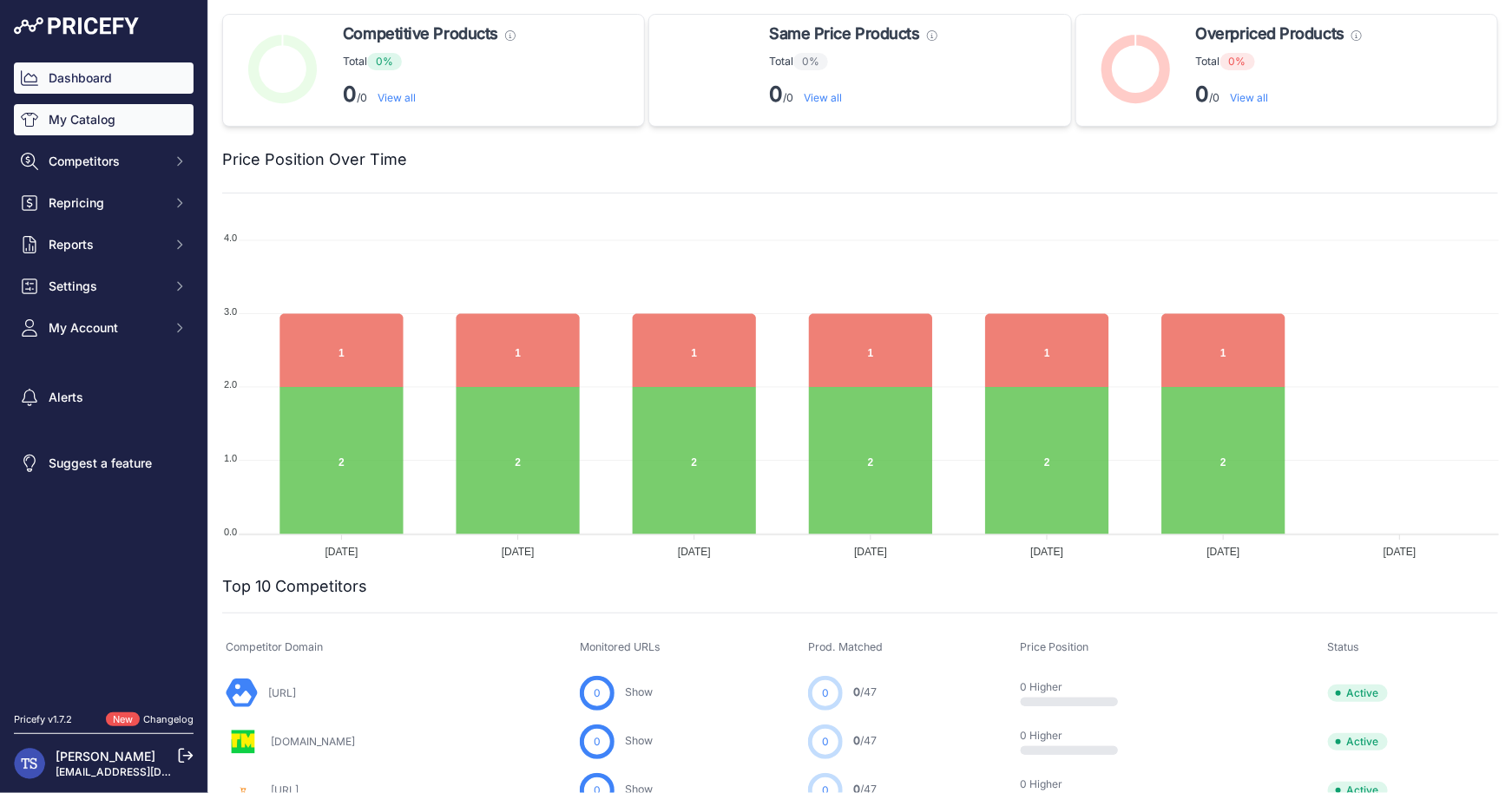
click at [43, 125] on link "My Catalog" at bounding box center [104, 119] width 179 height 31
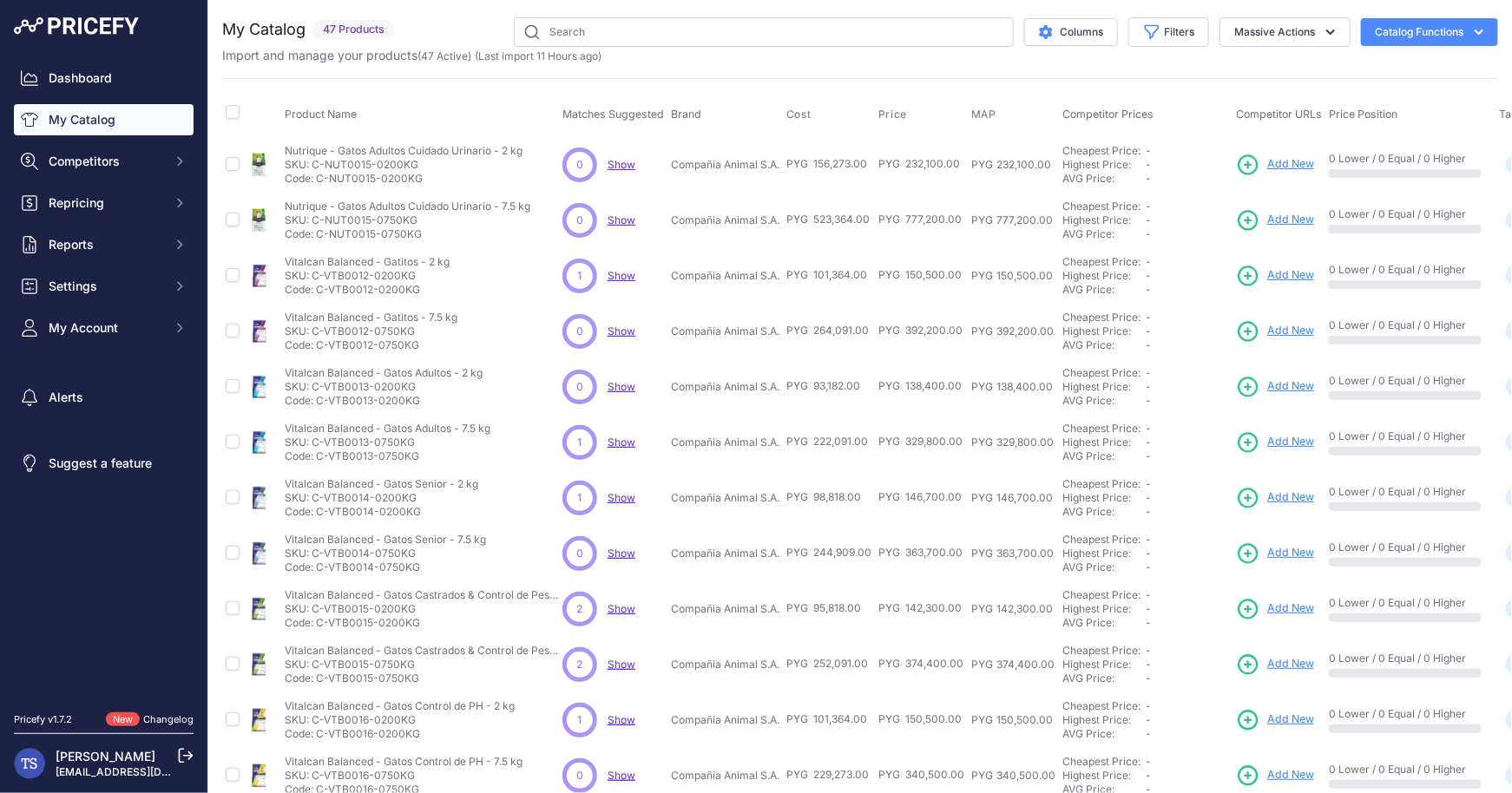
click at [1452, 40] on button "Catalog Functions" at bounding box center [1429, 32] width 138 height 27
click at [1398, 131] on link "Update Catalog" at bounding box center [1398, 130] width 194 height 31
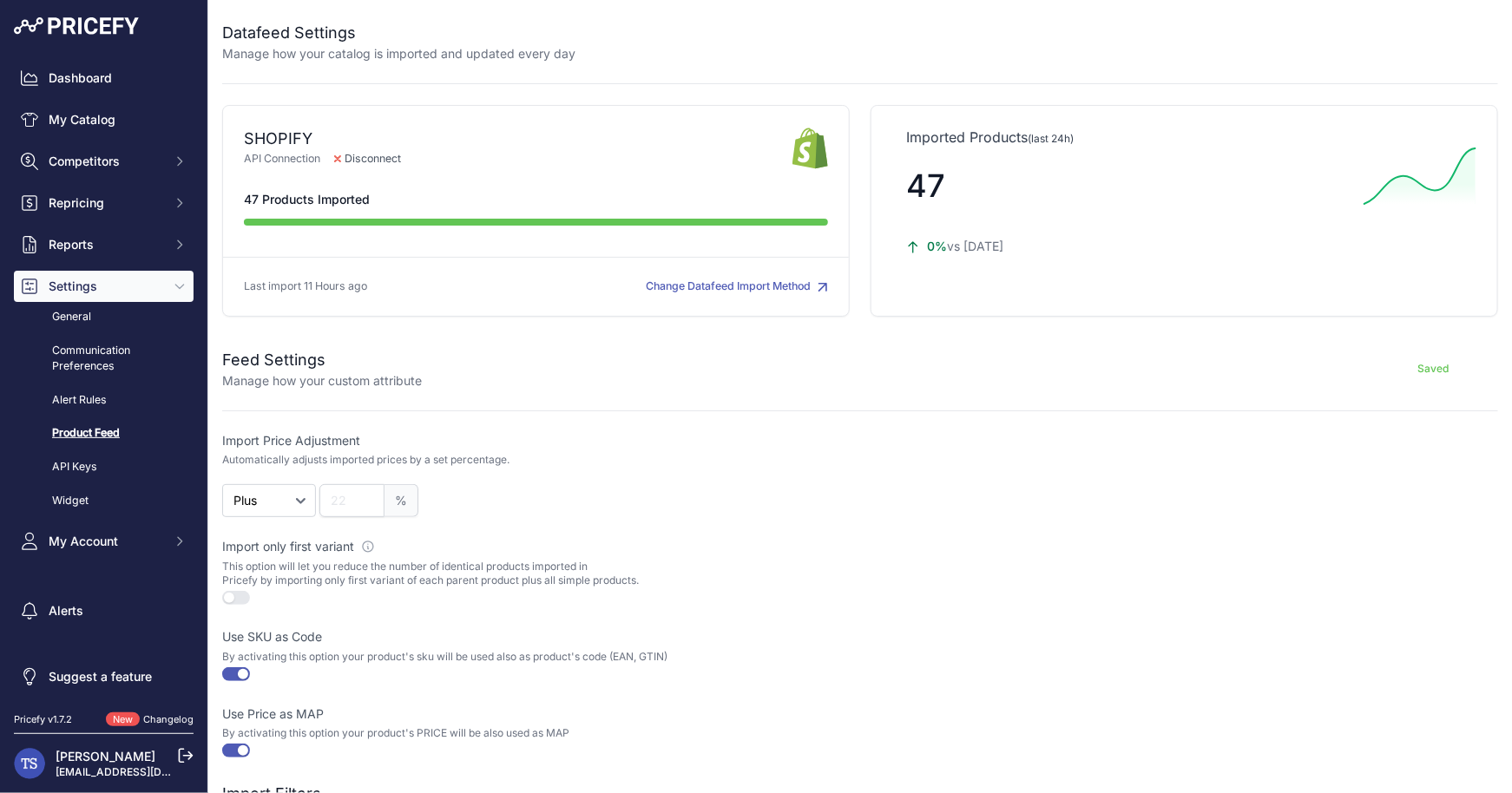
click at [1379, 130] on p "Imported Products (last 24h)" at bounding box center [1184, 137] width 556 height 20
click at [742, 290] on button "Change Datafeed Import Method" at bounding box center [736, 287] width 182 height 17
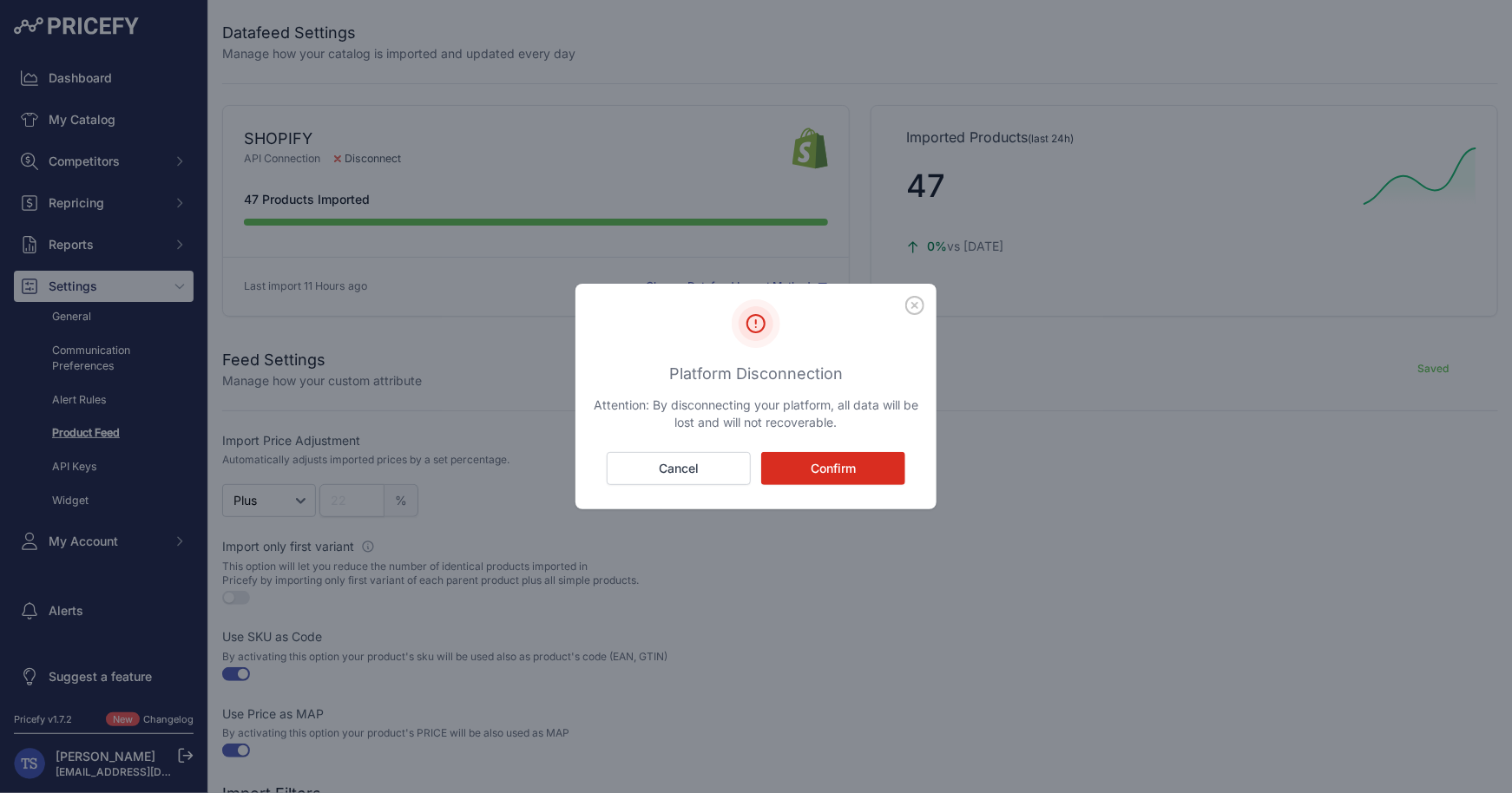
click at [924, 299] on icon "button" at bounding box center [915, 305] width 20 height 20
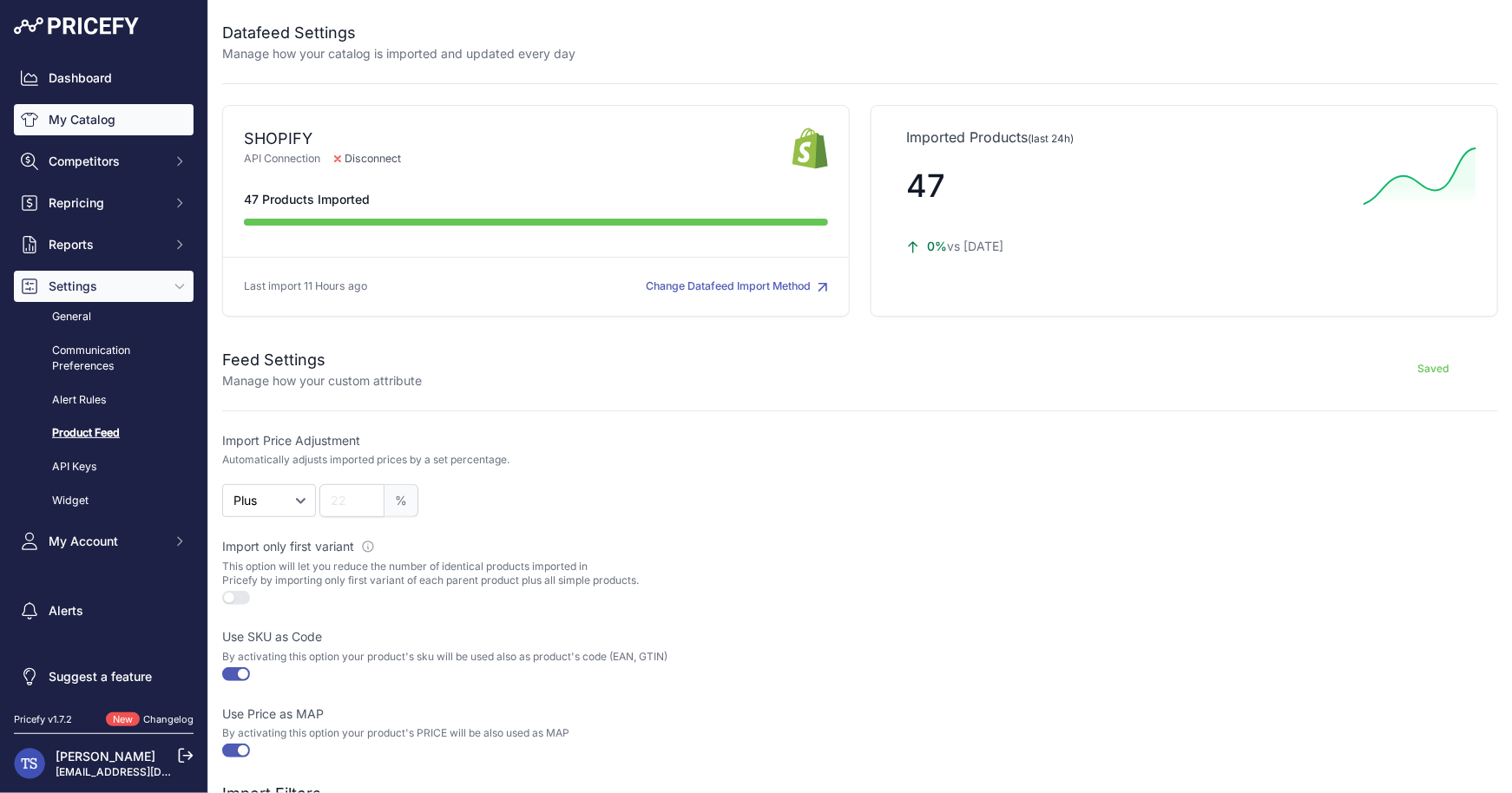
click at [93, 132] on link "My Catalog" at bounding box center [104, 119] width 179 height 31
click at [110, 126] on link "My Catalog" at bounding box center [104, 119] width 179 height 31
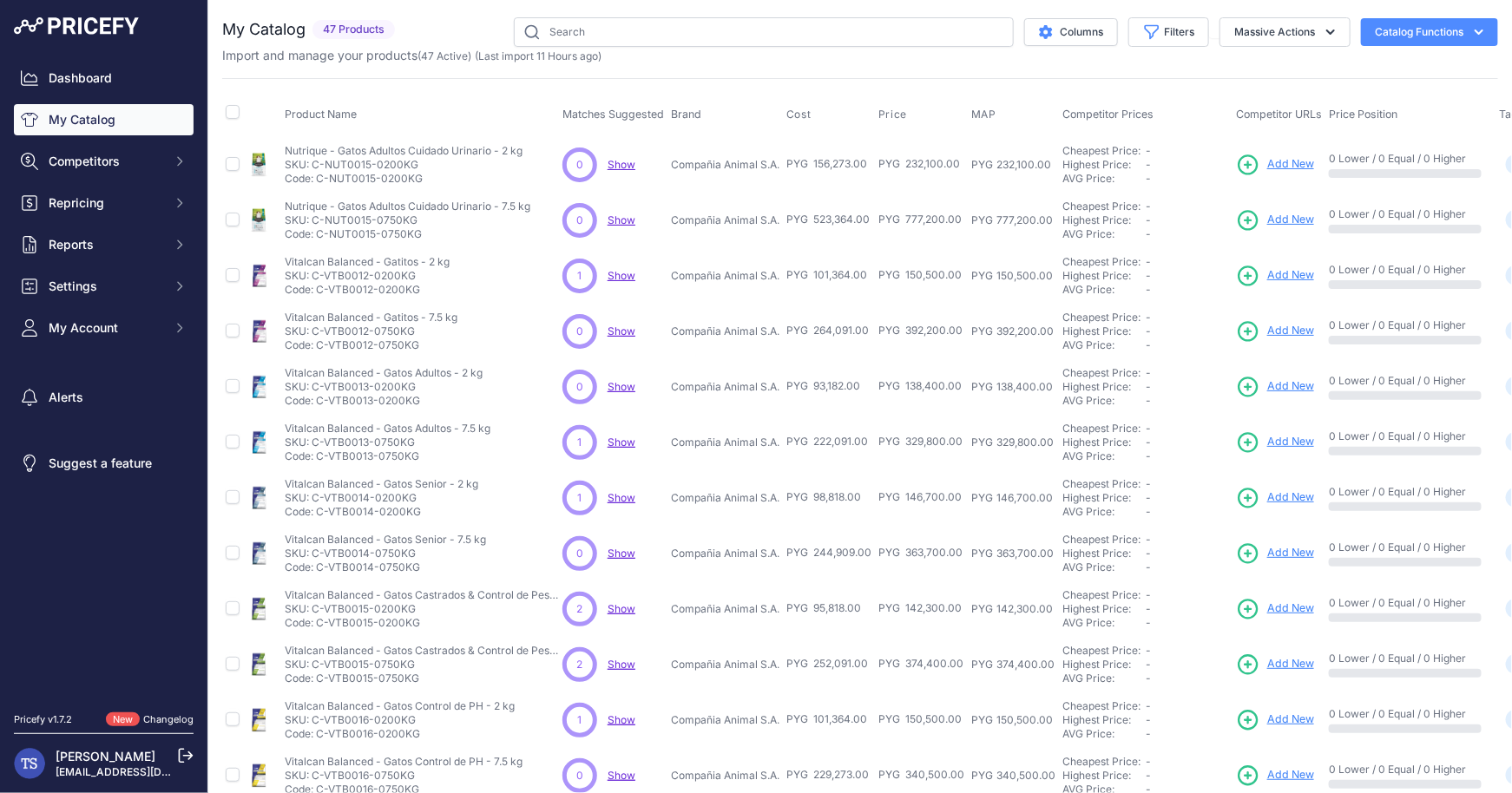
click at [1484, 30] on icon "button" at bounding box center [1479, 32] width 18 height 18
click at [1394, 67] on span "Import MAP" at bounding box center [1373, 68] width 59 height 14
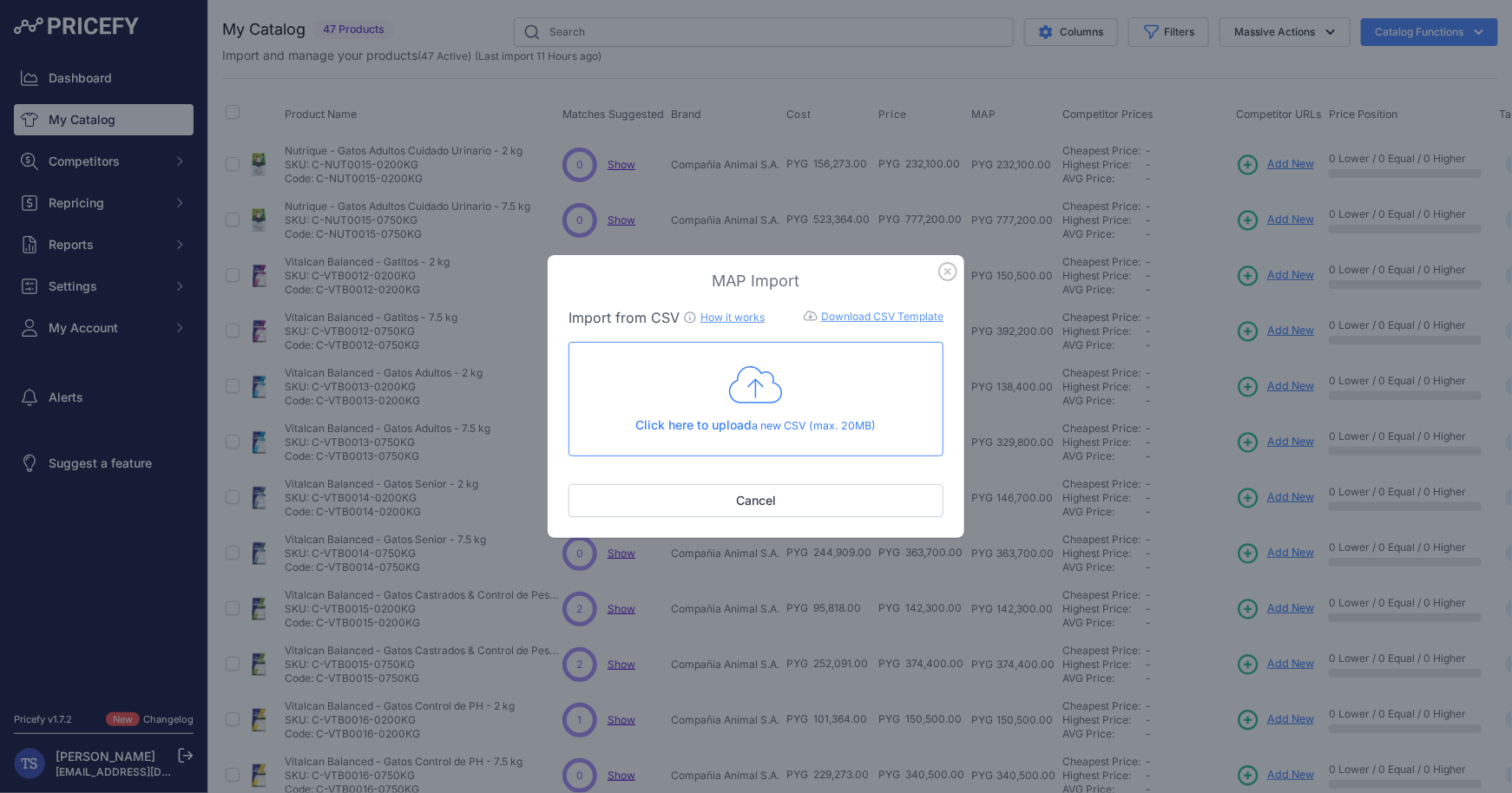
click at [724, 316] on link "How it works" at bounding box center [732, 317] width 64 height 13
click at [877, 312] on link "Download CSV Template" at bounding box center [882, 316] width 122 height 13
click at [744, 317] on link "How it works" at bounding box center [732, 317] width 64 height 13
